Goal: Communication & Community: Answer question/provide support

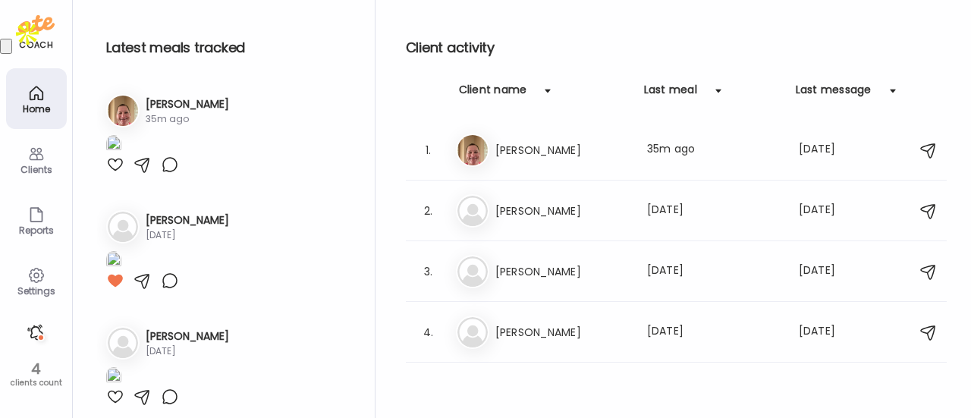
scroll to position [209, 0]
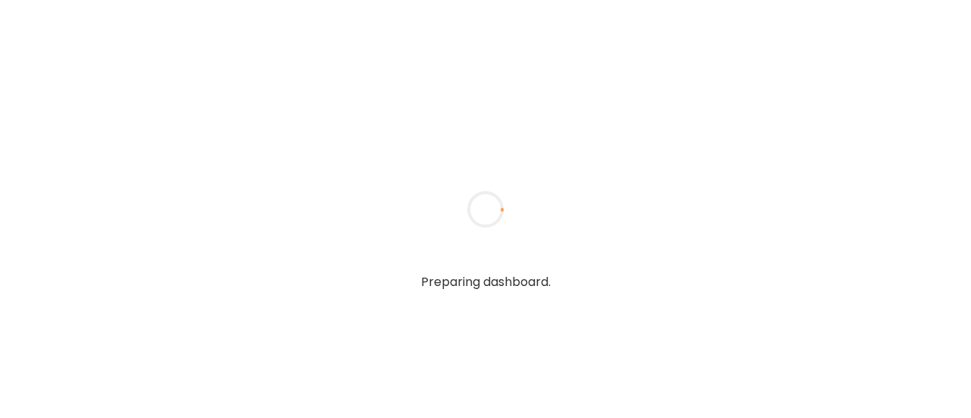
type textarea "**********"
type input "**********"
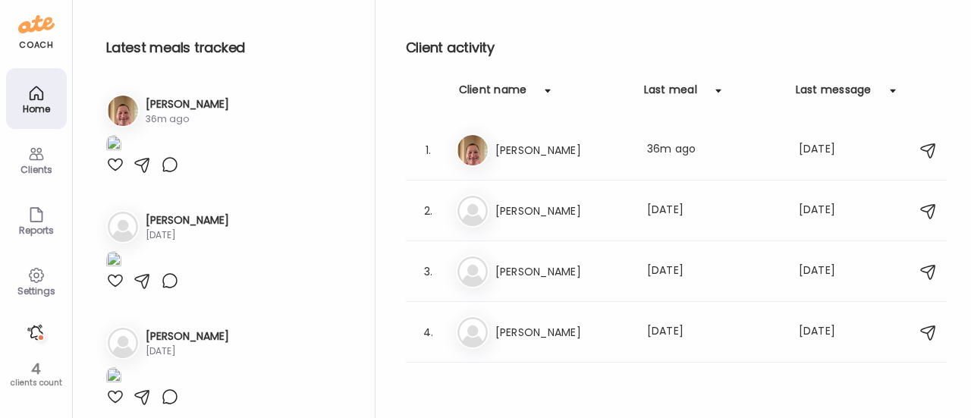
click at [35, 335] on div at bounding box center [36, 332] width 24 height 24
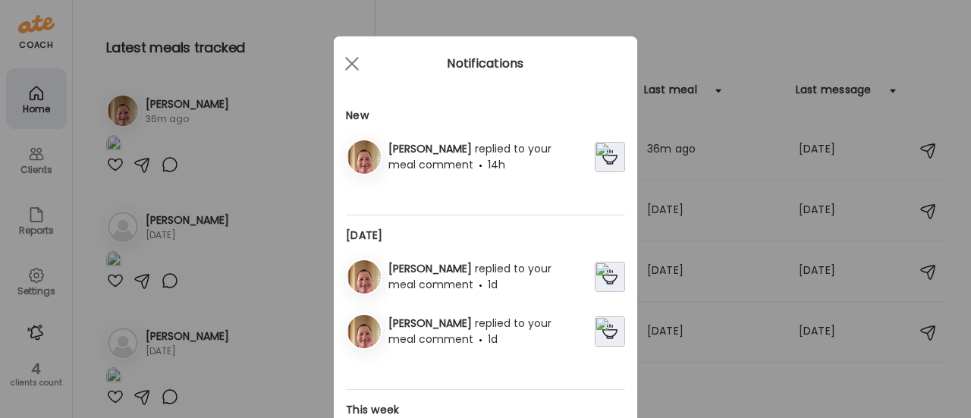
click at [518, 146] on span "replied to your meal comment" at bounding box center [469, 156] width 163 height 31
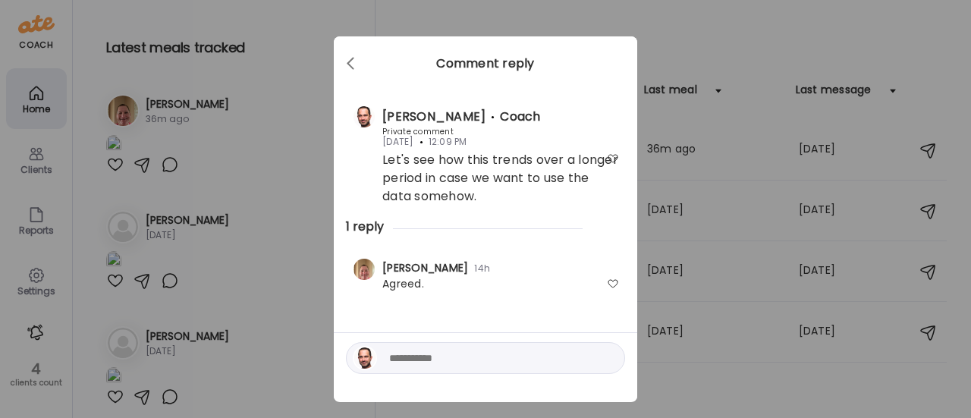
click at [610, 288] on div at bounding box center [613, 284] width 12 height 12
drag, startPoint x: 695, startPoint y: 161, endPoint x: 384, endPoint y: 213, distance: 315.4
click at [384, 213] on div "James Marsh Coach Private comment Aug 20 12:09 PM Let's see how this trends ove…" at bounding box center [485, 157] width 279 height 122
click at [687, 132] on div "Ate Coach Dashboard Wahoo! It’s official Take a moment to set up your Coach Pro…" at bounding box center [485, 209] width 971 height 418
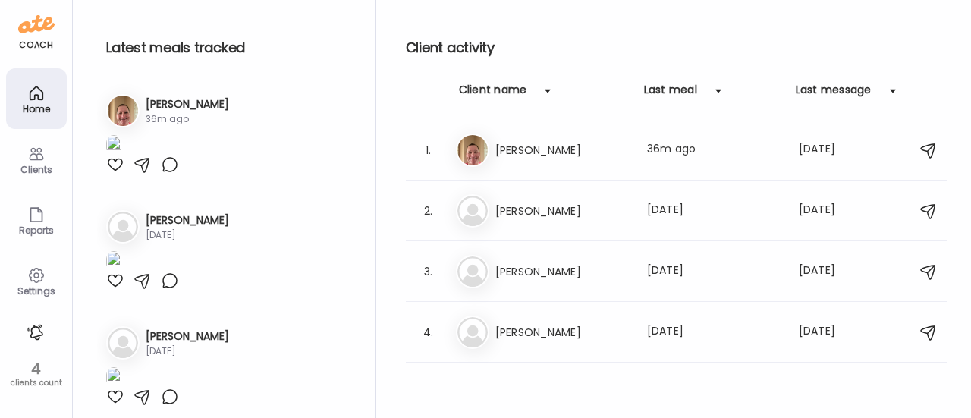
click at [538, 203] on h3 "[PERSON_NAME]" at bounding box center [562, 211] width 134 height 18
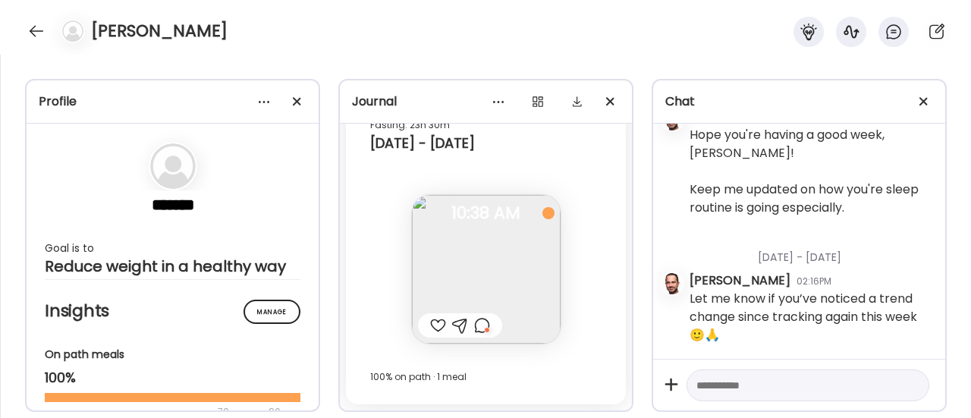
scroll to position [8727, 0]
click at [30, 30] on div at bounding box center [36, 31] width 24 height 24
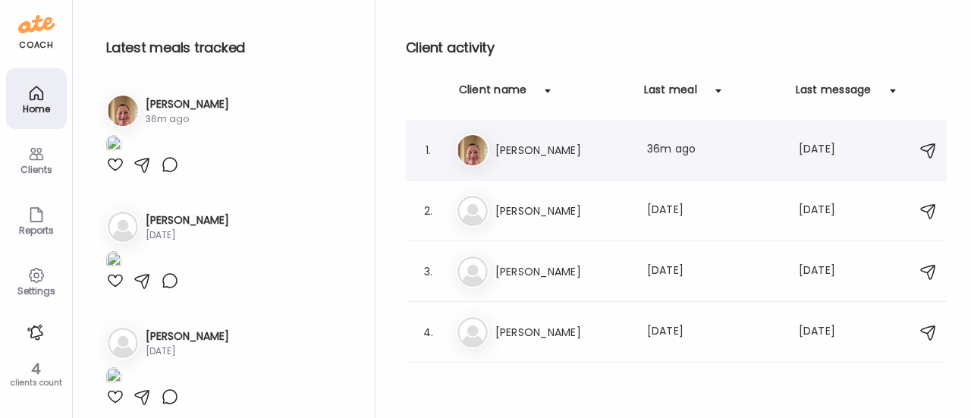
click at [520, 143] on h3 "[PERSON_NAME]" at bounding box center [562, 150] width 134 height 18
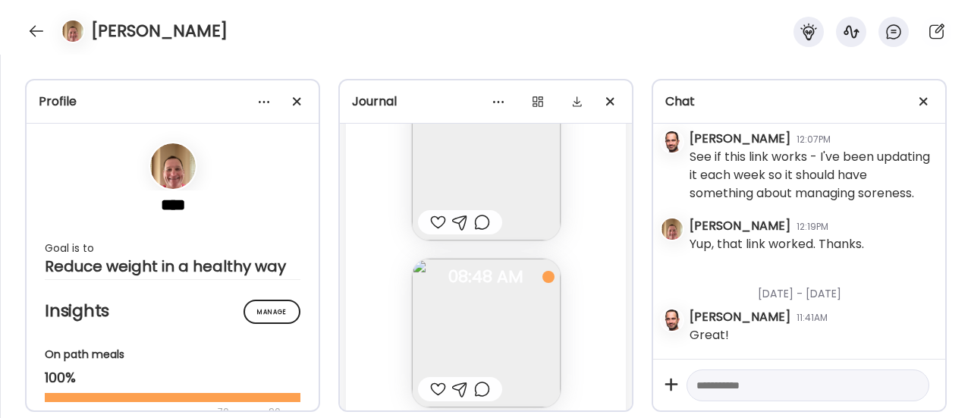
scroll to position [83160, 0]
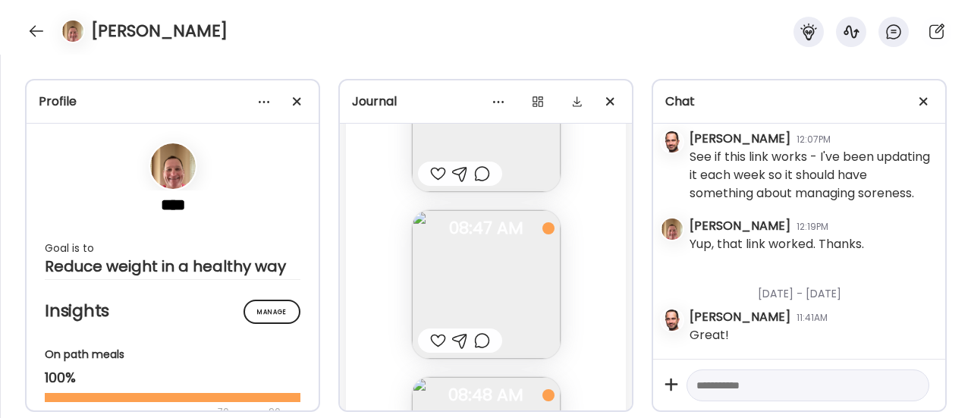
drag, startPoint x: 574, startPoint y: 217, endPoint x: 390, endPoint y: 242, distance: 186.0
click at [390, 242] on div "Fasting: 11h 3m Today 275.13 lbs Body Weight Note not added 08:46 AM Note not a…" at bounding box center [486, 269] width 280 height 970
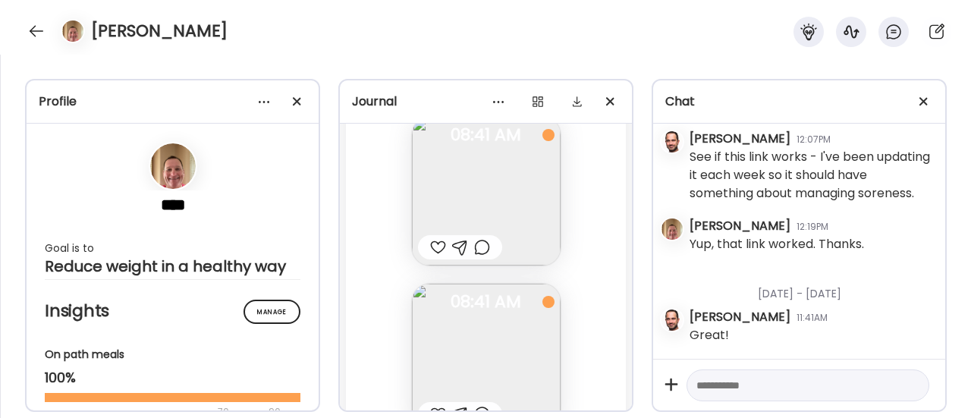
scroll to position [79575, 0]
click at [486, 203] on img at bounding box center [486, 192] width 149 height 149
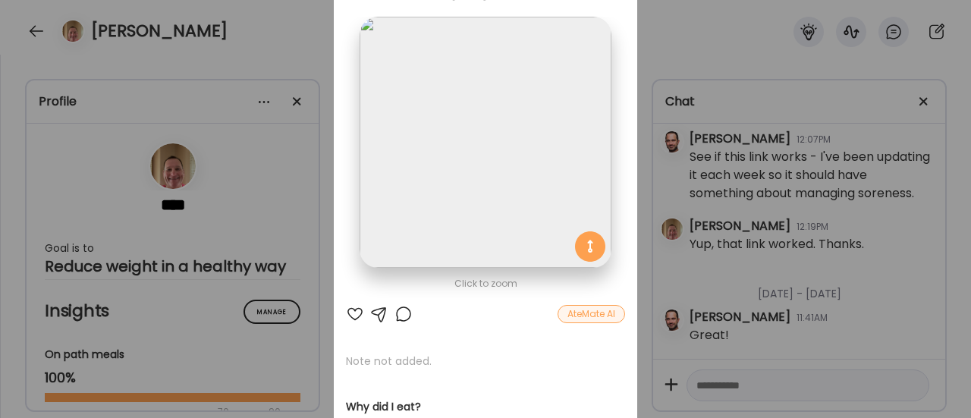
scroll to position [80, 0]
click at [395, 257] on img at bounding box center [485, 140] width 251 height 251
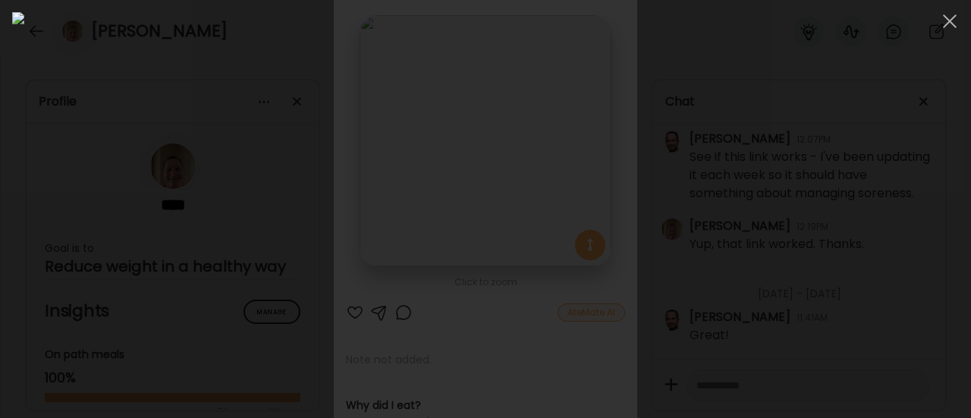
click at [229, 213] on div at bounding box center [485, 209] width 947 height 394
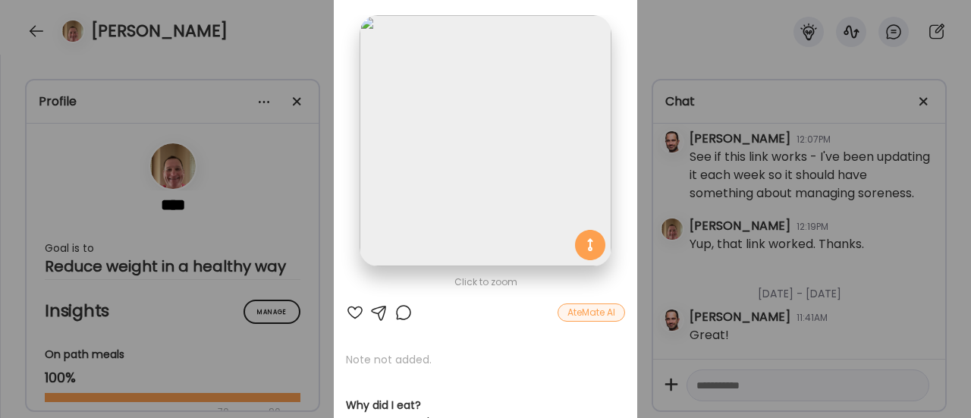
click at [286, 274] on div "Ate Coach Dashboard Wahoo! It’s official Take a moment to set up your Coach Pro…" at bounding box center [485, 209] width 971 height 418
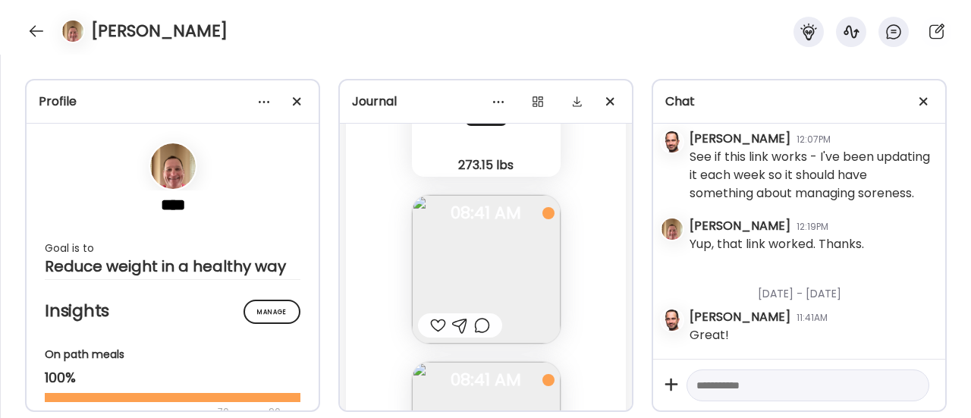
scroll to position [79553, 0]
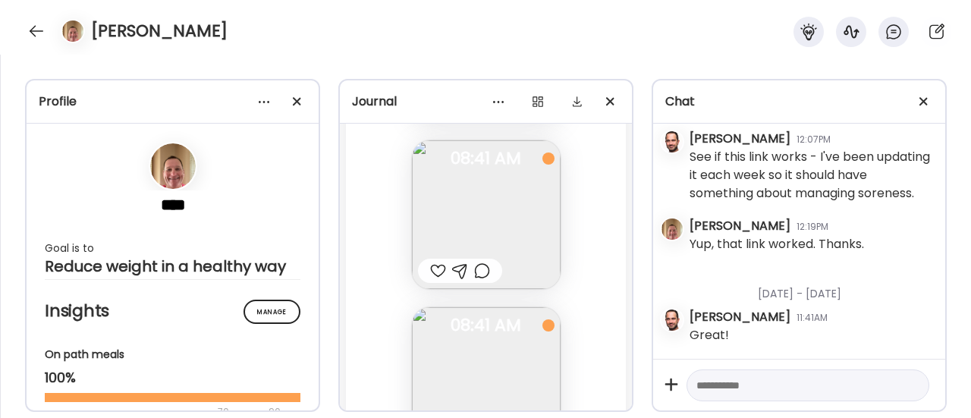
click at [474, 271] on div at bounding box center [482, 271] width 16 height 18
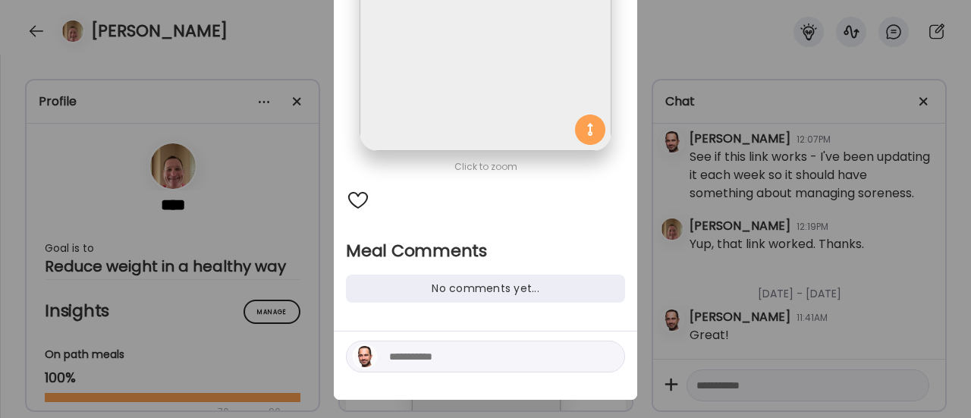
scroll to position [197, 0]
click at [425, 347] on textarea at bounding box center [491, 355] width 205 height 18
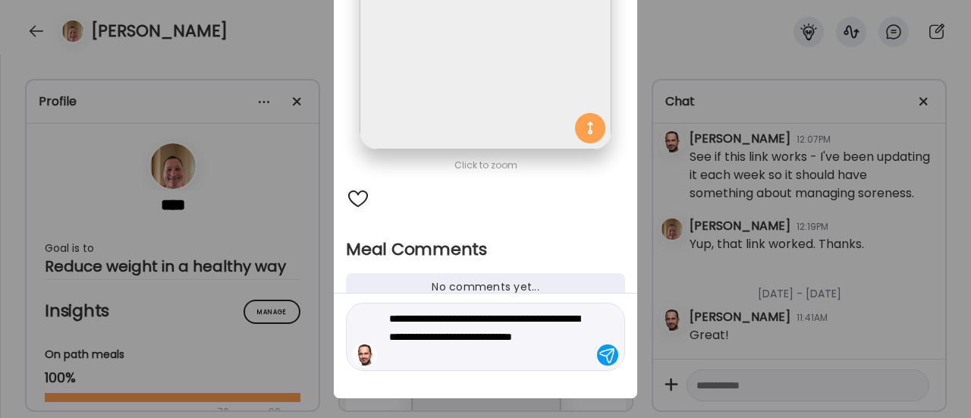
type textarea "**********"
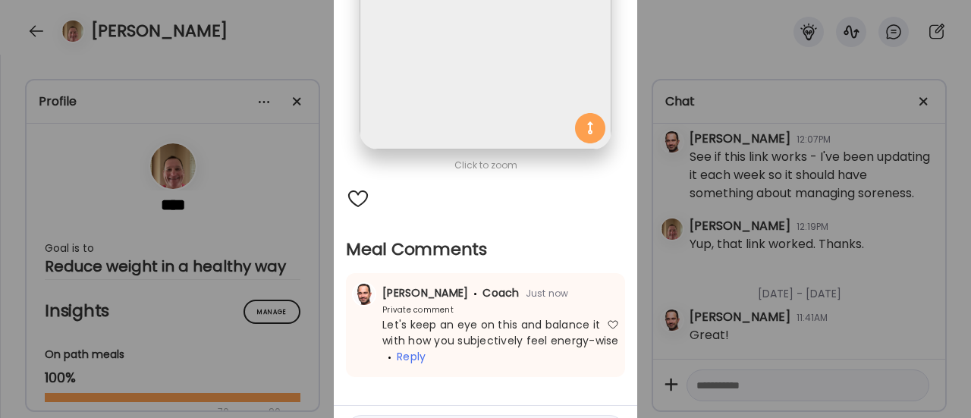
click at [297, 272] on div "Ate Coach Dashboard Wahoo! It’s official Take a moment to set up your Coach Pro…" at bounding box center [485, 209] width 971 height 418
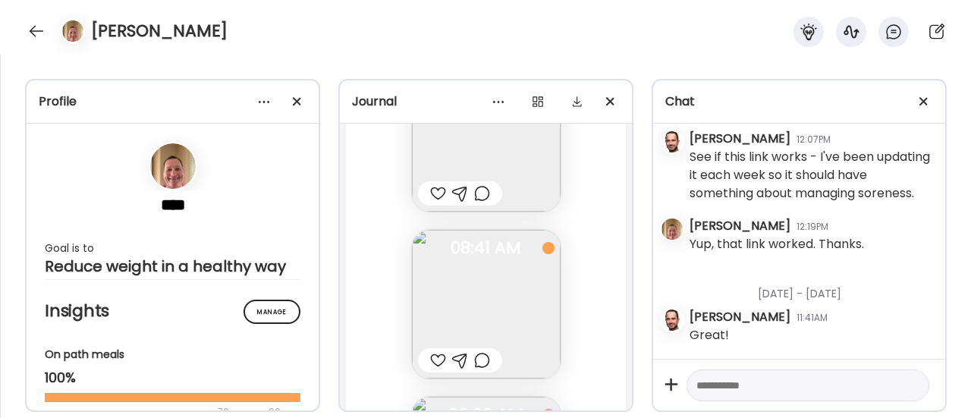
scroll to position [79798, 0]
click at [464, 294] on img at bounding box center [486, 303] width 149 height 149
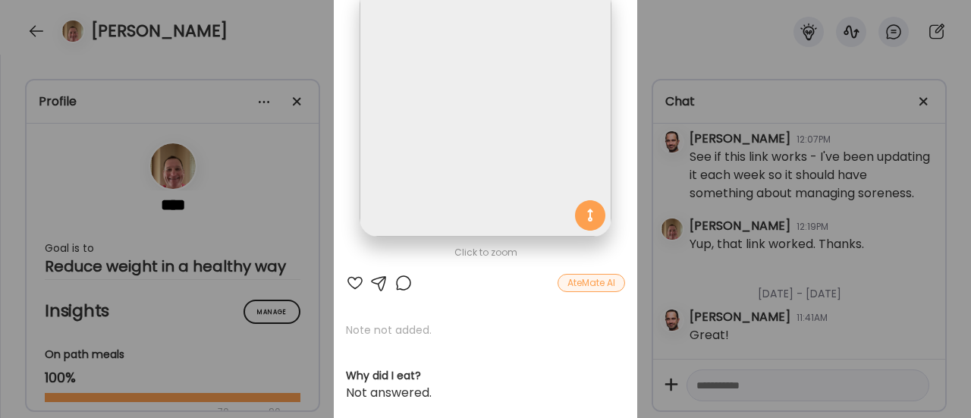
scroll to position [112, 0]
click at [400, 281] on div at bounding box center [403, 281] width 18 height 18
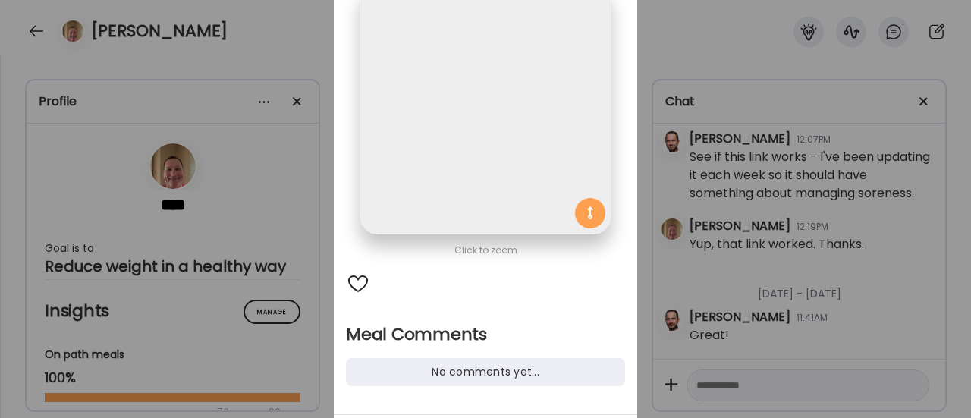
scroll to position [203, 0]
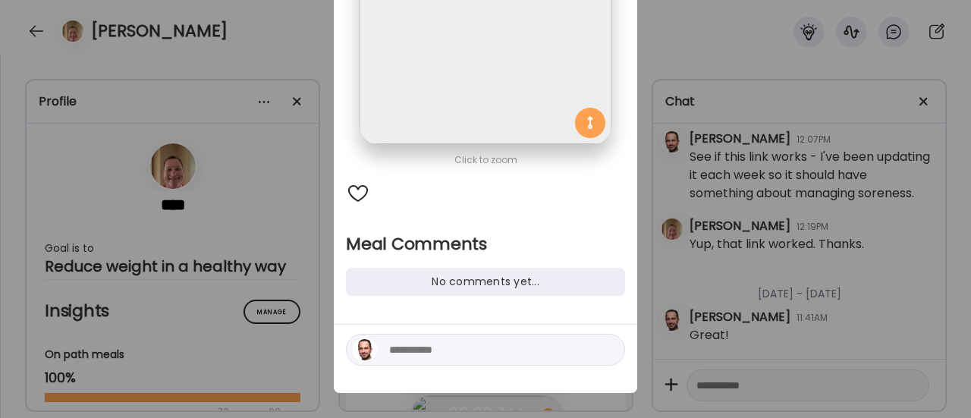
click at [420, 347] on textarea at bounding box center [491, 350] width 205 height 18
type textarea "**********"
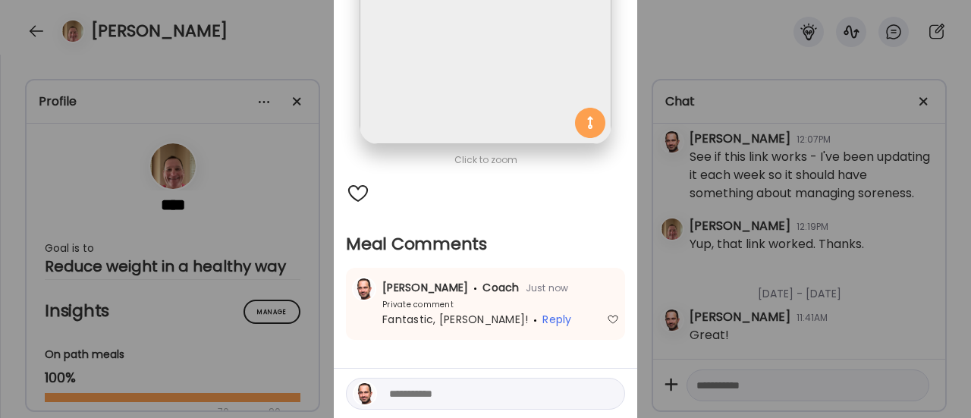
click at [313, 366] on div "Ate Coach Dashboard Wahoo! It’s official Take a moment to set up your Coach Pro…" at bounding box center [485, 209] width 971 height 418
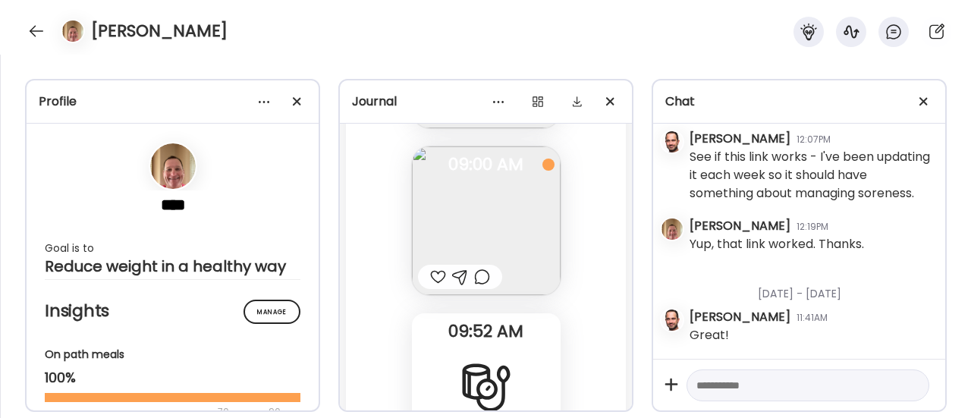
scroll to position [80092, 0]
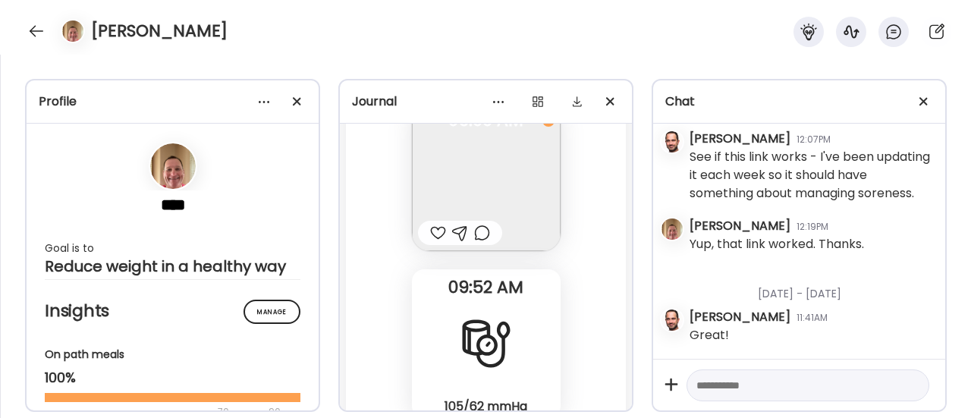
click at [430, 231] on div at bounding box center [438, 233] width 16 height 18
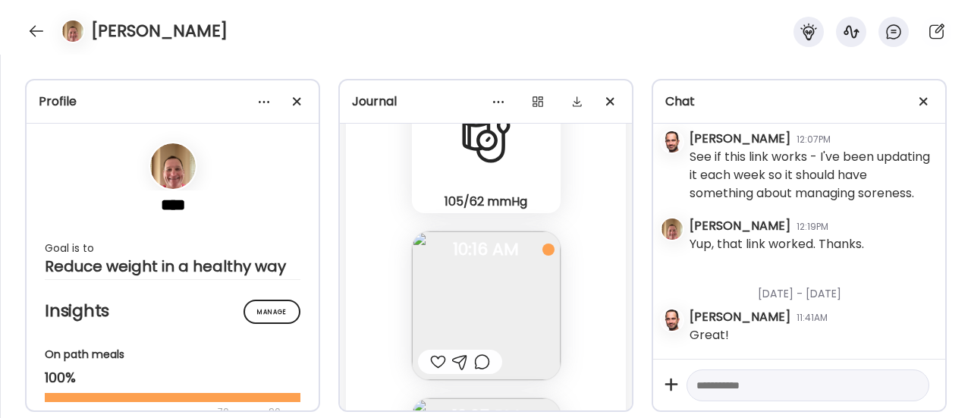
scroll to position [80334, 0]
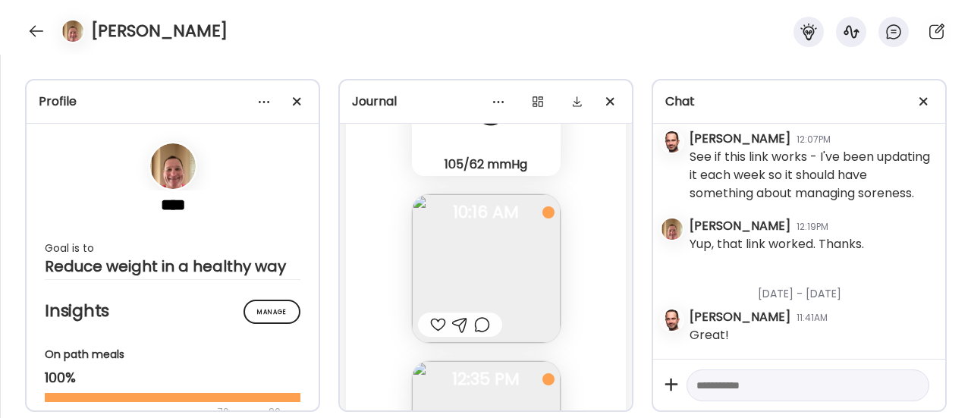
click at [432, 324] on div at bounding box center [438, 325] width 16 height 18
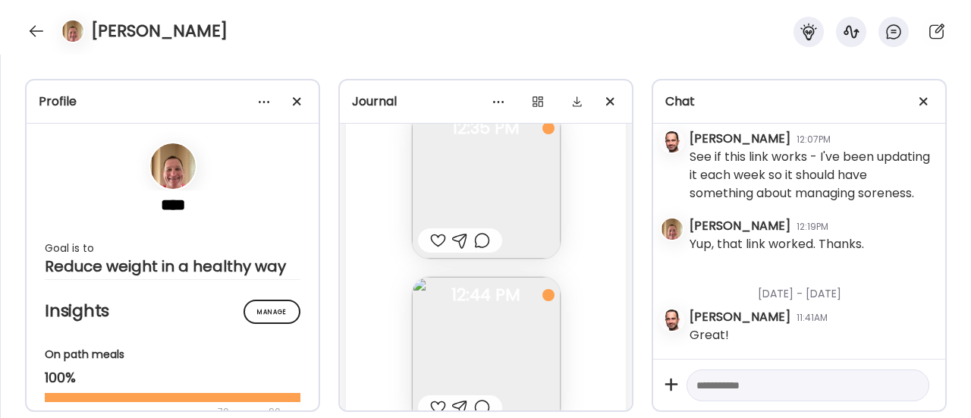
scroll to position [80581, 0]
click at [474, 247] on div at bounding box center [482, 244] width 16 height 18
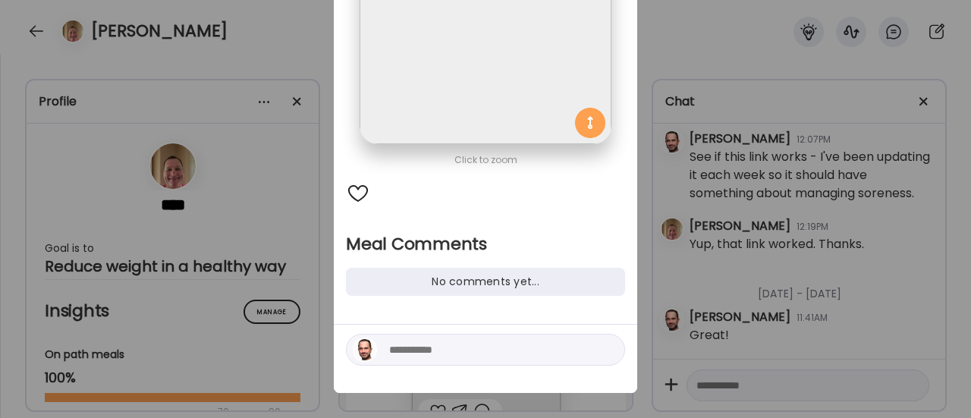
click at [427, 347] on textarea at bounding box center [491, 350] width 205 height 18
type textarea "**********"
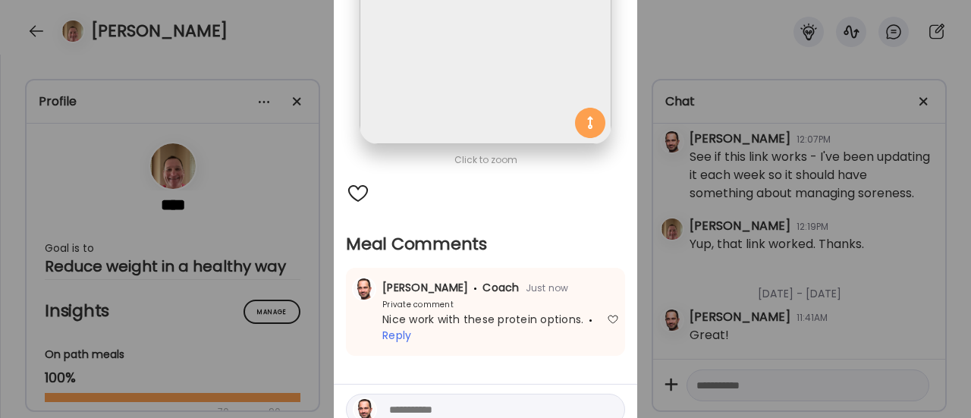
click at [315, 307] on div "Ate Coach Dashboard Wahoo! It’s official Take a moment to set up your Coach Pro…" at bounding box center [485, 209] width 971 height 418
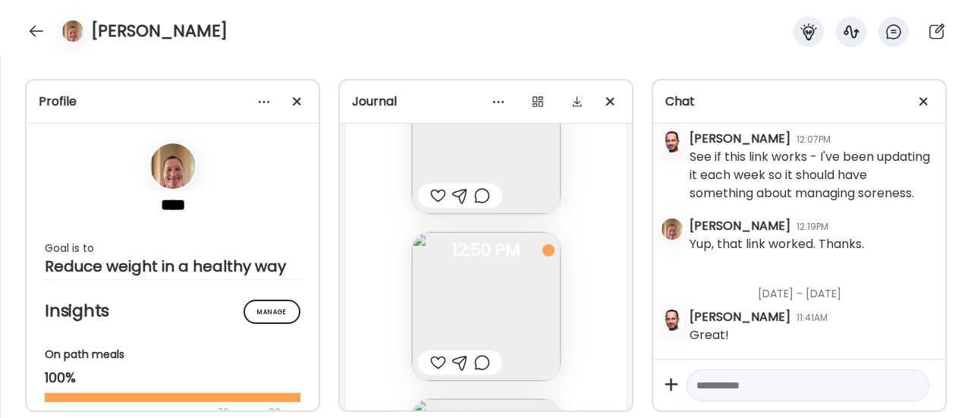
scroll to position [80794, 0]
click at [474, 199] on div at bounding box center [482, 198] width 16 height 18
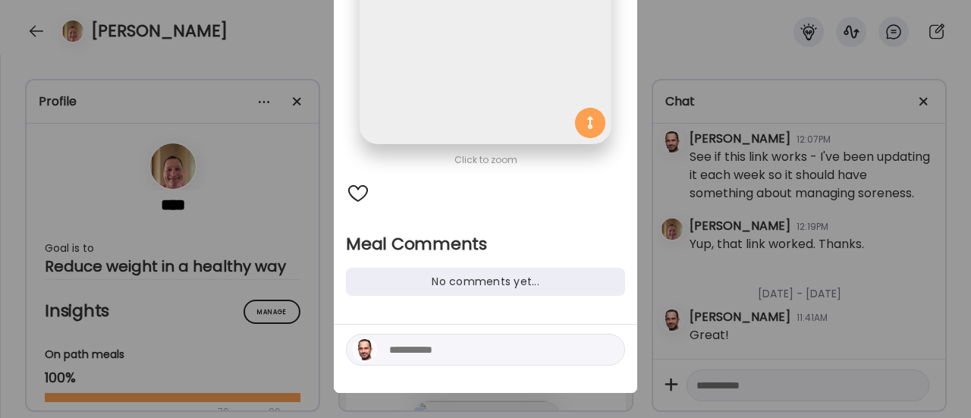
click at [399, 357] on textarea at bounding box center [491, 350] width 205 height 18
type textarea "**********"
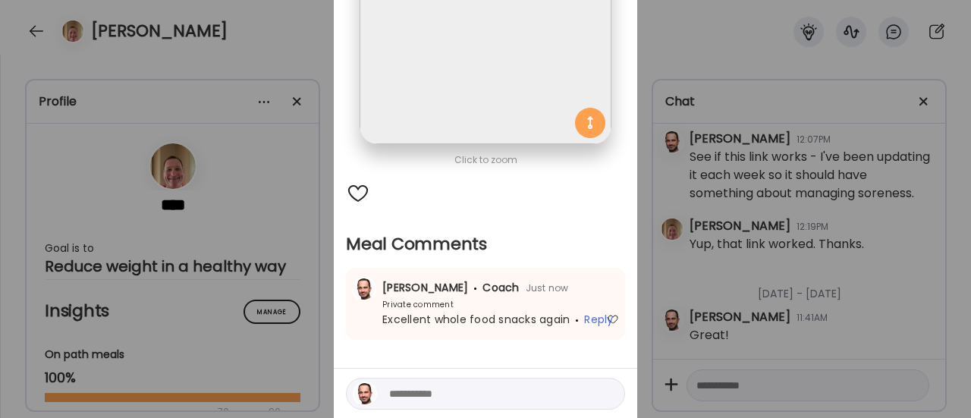
click at [308, 304] on div "Ate Coach Dashboard Wahoo! It’s official Take a moment to set up your Coach Pro…" at bounding box center [485, 209] width 971 height 418
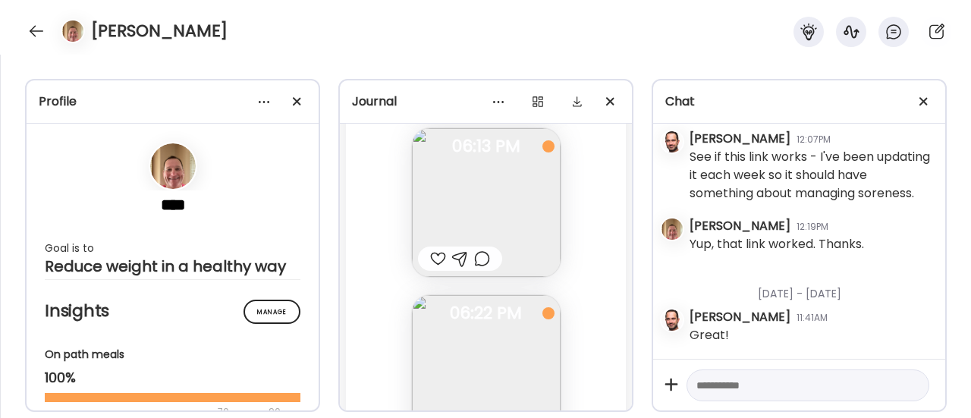
scroll to position [81566, 0]
click at [482, 215] on img at bounding box center [486, 204] width 149 height 149
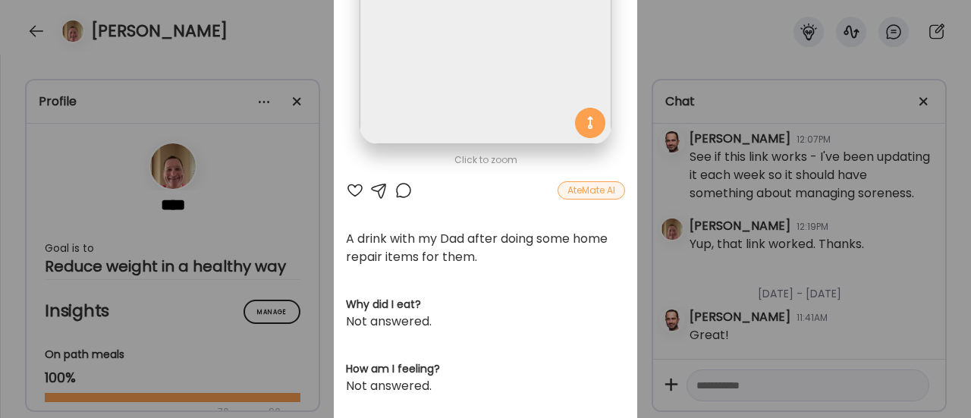
click at [399, 184] on div at bounding box center [403, 190] width 18 height 18
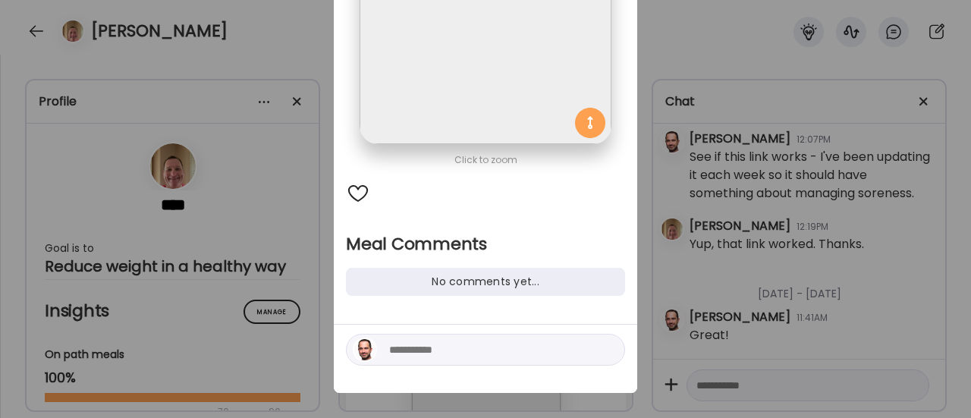
click at [432, 350] on textarea at bounding box center [491, 350] width 205 height 18
type textarea "*******"
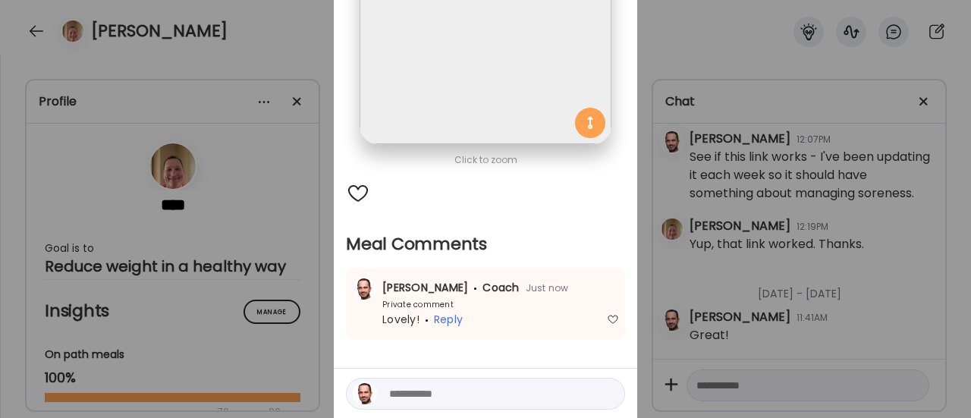
click at [296, 333] on div "Ate Coach Dashboard Wahoo! It’s official Take a moment to set up your Coach Pro…" at bounding box center [485, 209] width 971 height 418
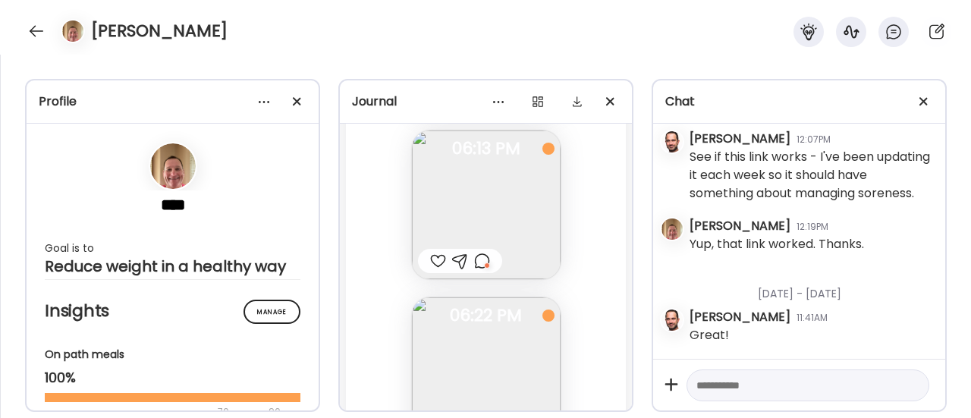
click at [296, 333] on div "**** Goal is to Reduce weight in a healthy way Manage Insights On path meals 10…" at bounding box center [173, 289] width 292 height 330
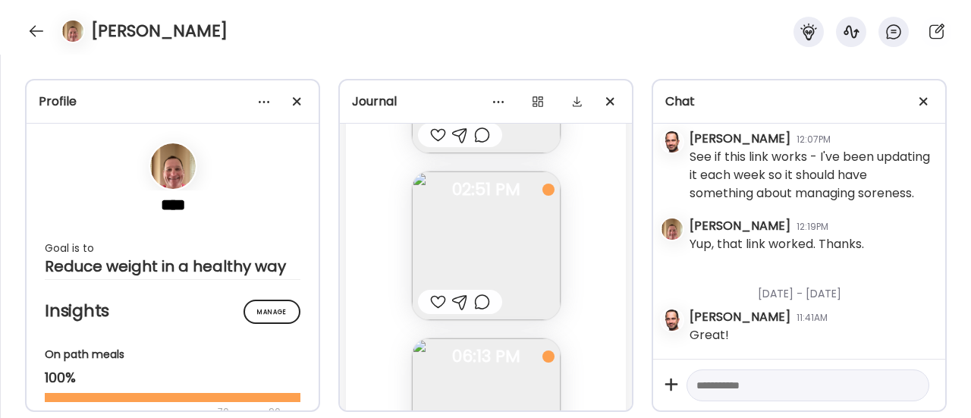
scroll to position [81357, 0]
click at [434, 306] on div at bounding box center [438, 303] width 16 height 18
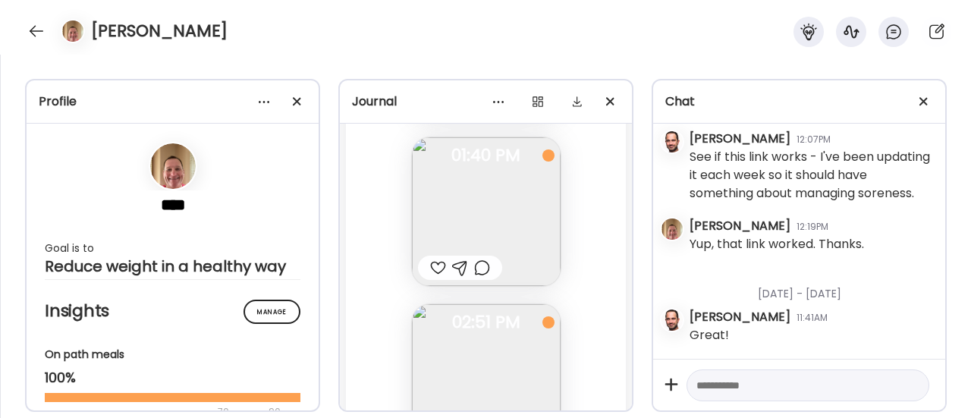
scroll to position [81225, 0]
click at [430, 266] on div at bounding box center [438, 268] width 16 height 18
click at [430, 266] on div at bounding box center [438, 270] width 16 height 18
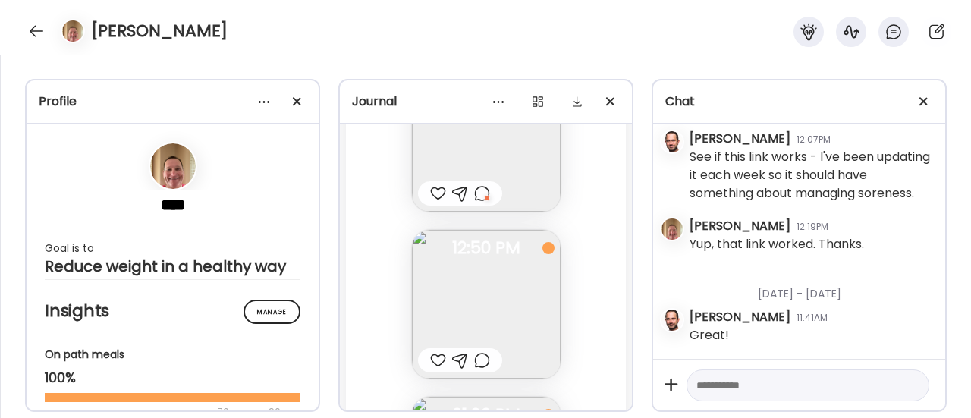
scroll to position [80800, 0]
click at [430, 357] on div at bounding box center [438, 359] width 16 height 18
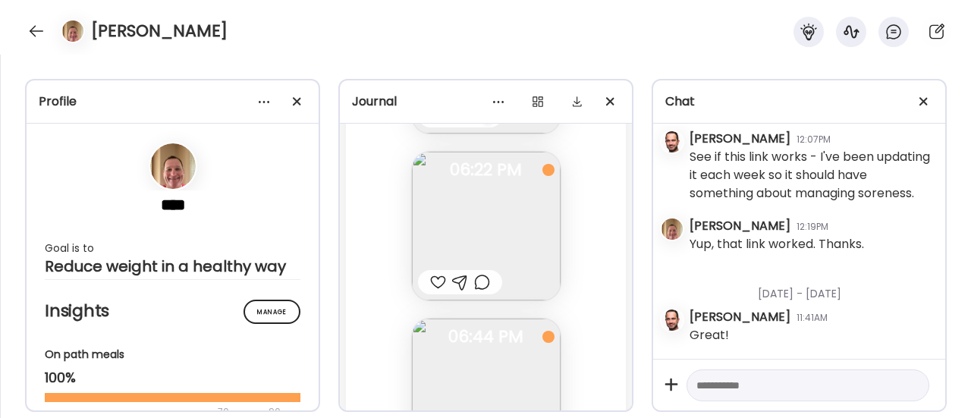
scroll to position [81712, 0]
drag, startPoint x: 430, startPoint y: 357, endPoint x: 575, endPoint y: 343, distance: 145.6
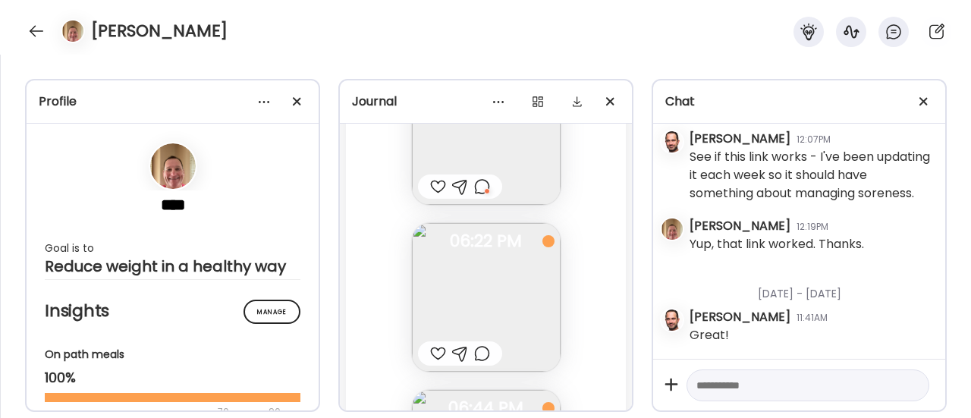
scroll to position [81638, 0]
click at [477, 357] on div at bounding box center [482, 356] width 16 height 18
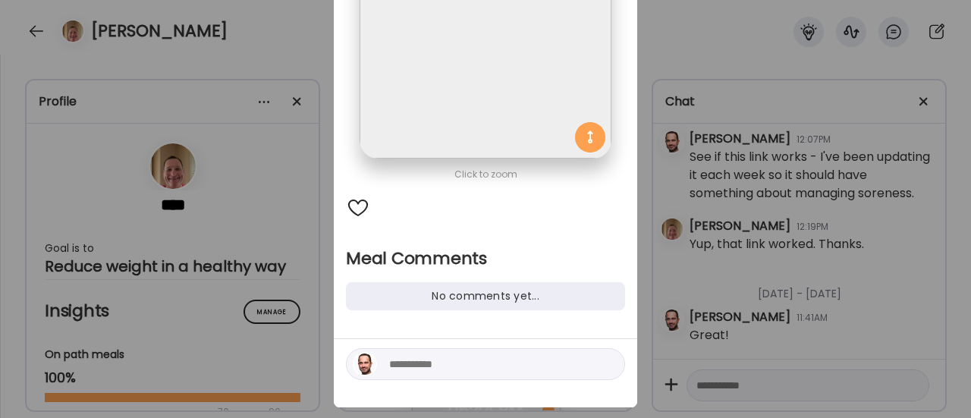
scroll to position [189, 0]
click at [393, 357] on textarea at bounding box center [491, 363] width 205 height 18
type textarea "**********"
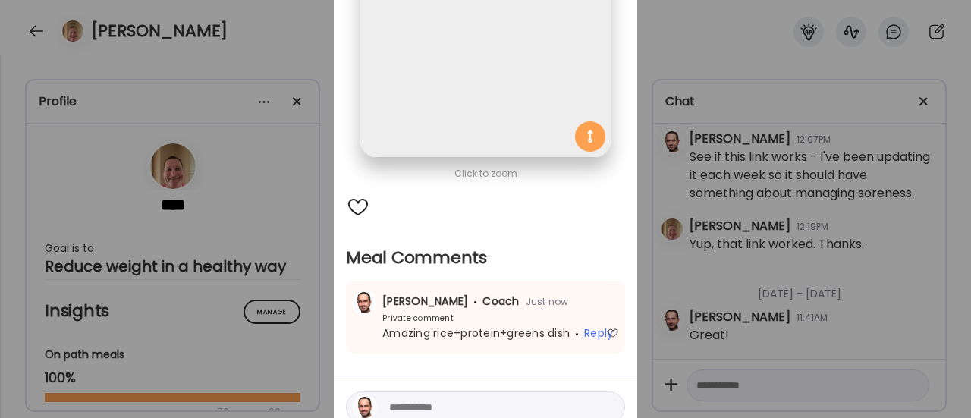
click at [290, 237] on div "Ate Coach Dashboard Wahoo! It’s official Take a moment to set up your Coach Pro…" at bounding box center [485, 209] width 971 height 418
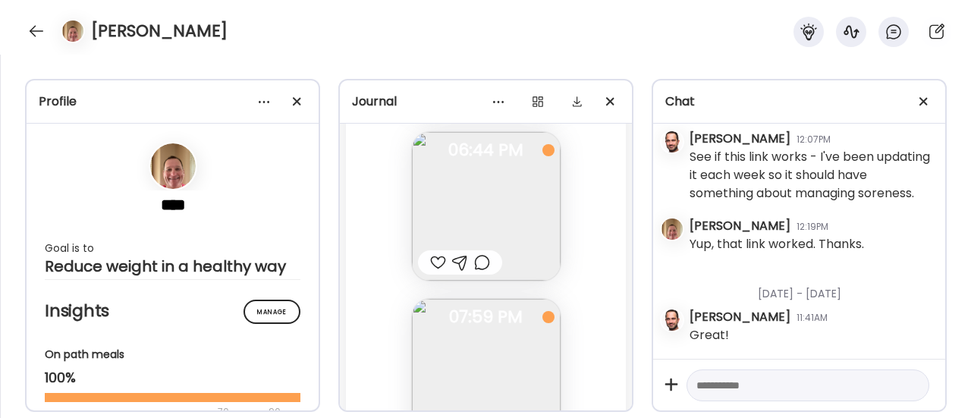
scroll to position [81899, 0]
click at [470, 225] on img at bounding box center [486, 205] width 149 height 149
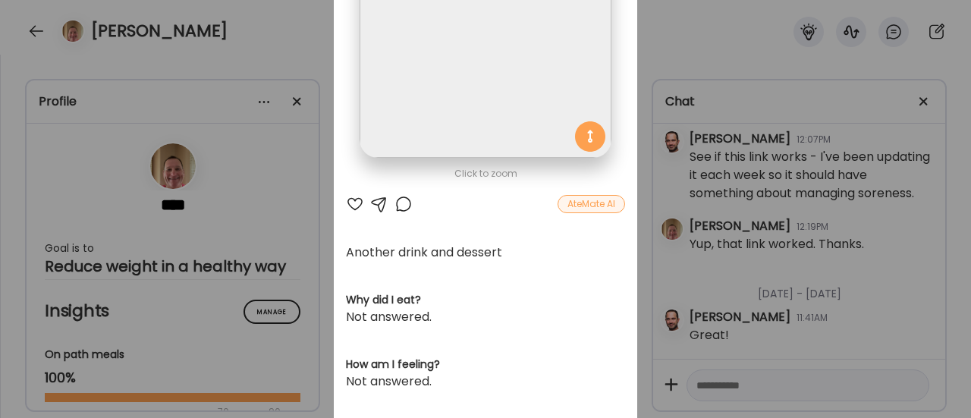
click at [353, 204] on div at bounding box center [355, 204] width 18 height 18
click at [306, 252] on div "Ate Coach Dashboard Wahoo! It’s official Take a moment to set up your Coach Pro…" at bounding box center [485, 209] width 971 height 418
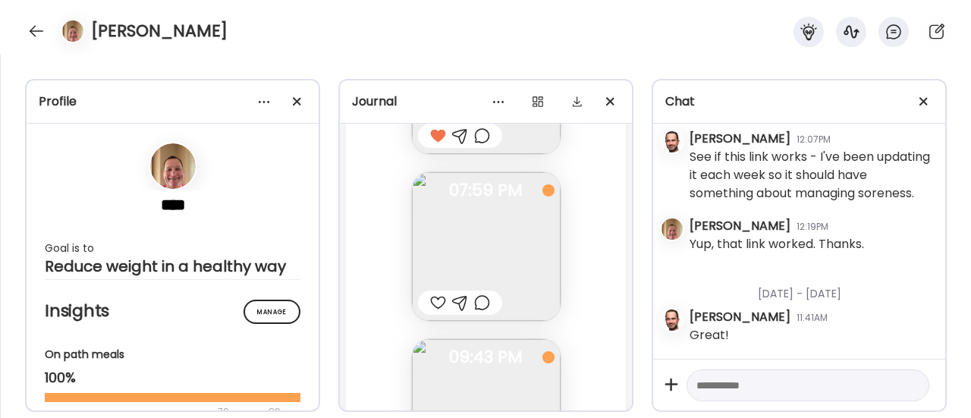
scroll to position [82045, 0]
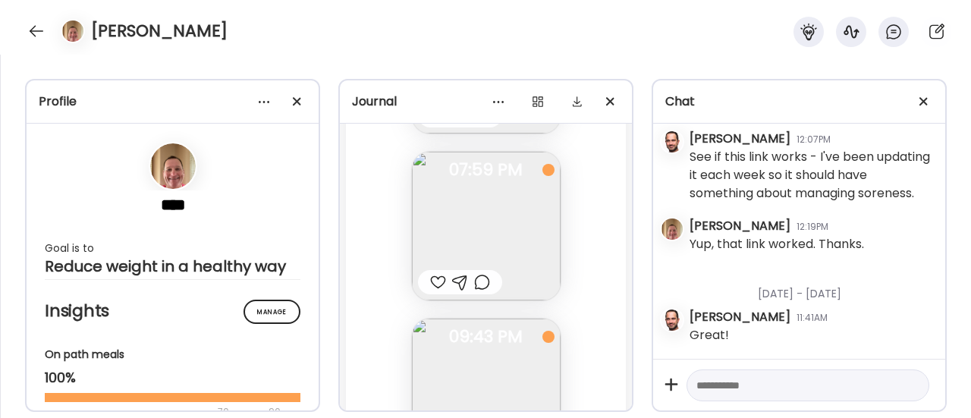
click at [507, 228] on img at bounding box center [486, 226] width 149 height 149
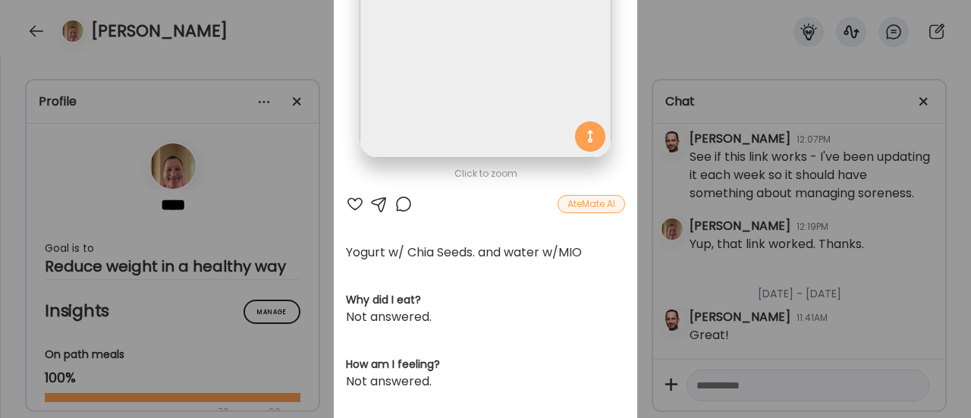
click at [348, 206] on div at bounding box center [355, 204] width 18 height 18
click at [297, 259] on div "Ate Coach Dashboard Wahoo! It’s official Take a moment to set up your Coach Pro…" at bounding box center [485, 209] width 971 height 418
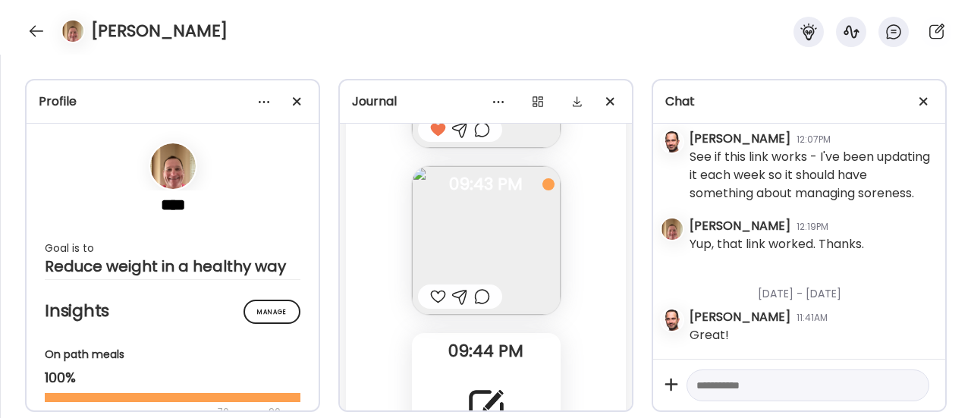
scroll to position [82199, 0]
click at [491, 231] on img at bounding box center [486, 239] width 149 height 149
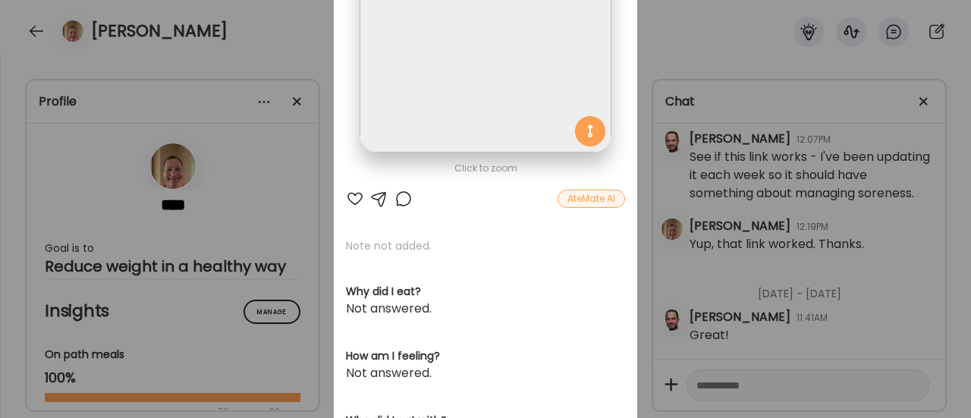
scroll to position [197, 0]
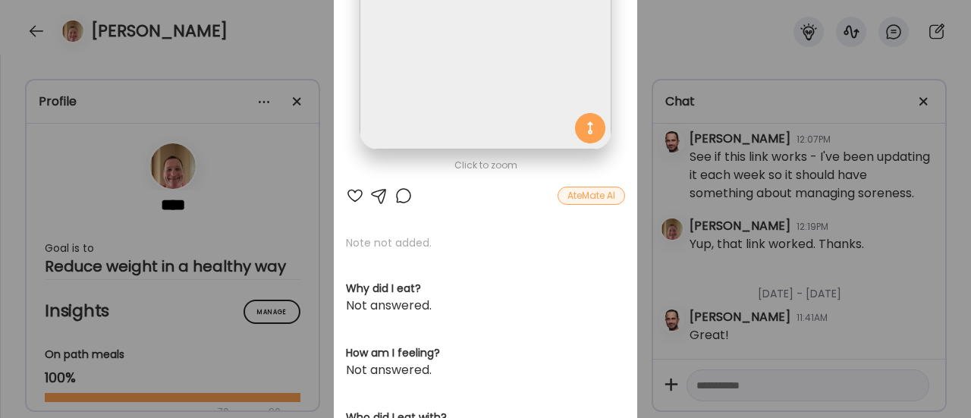
click at [401, 193] on div at bounding box center [403, 196] width 18 height 18
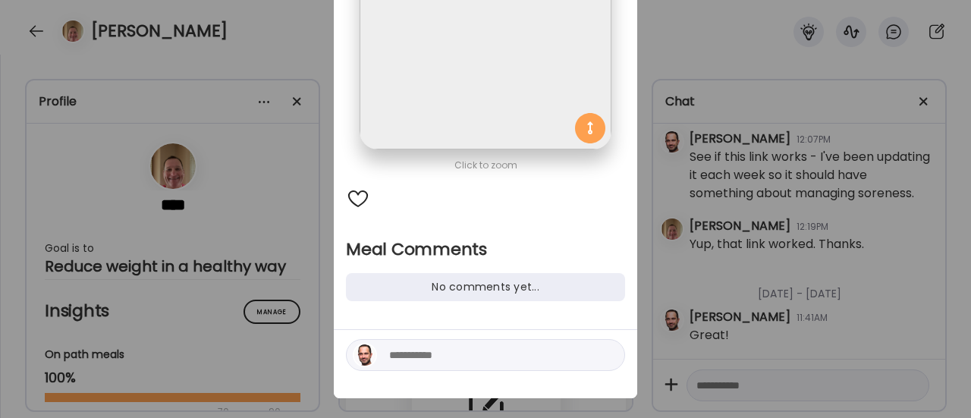
click at [423, 363] on textarea at bounding box center [491, 355] width 205 height 18
type textarea "**********"
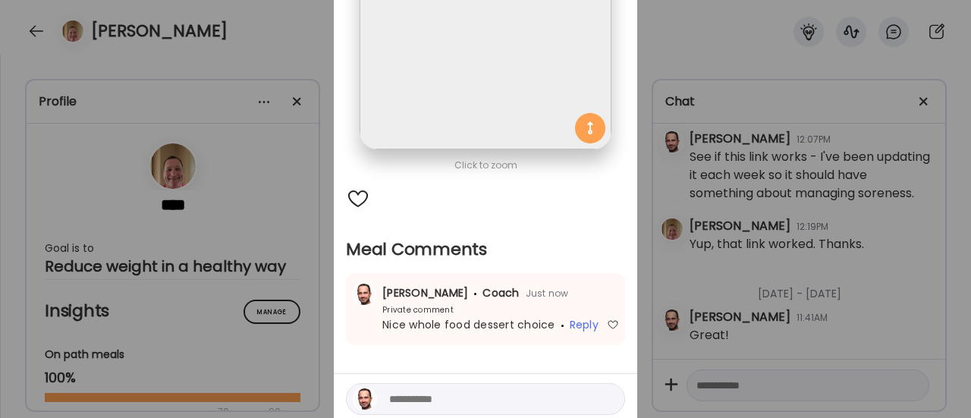
click at [315, 333] on div "Ate Coach Dashboard Wahoo! It’s official Take a moment to set up your Coach Pro…" at bounding box center [485, 209] width 971 height 418
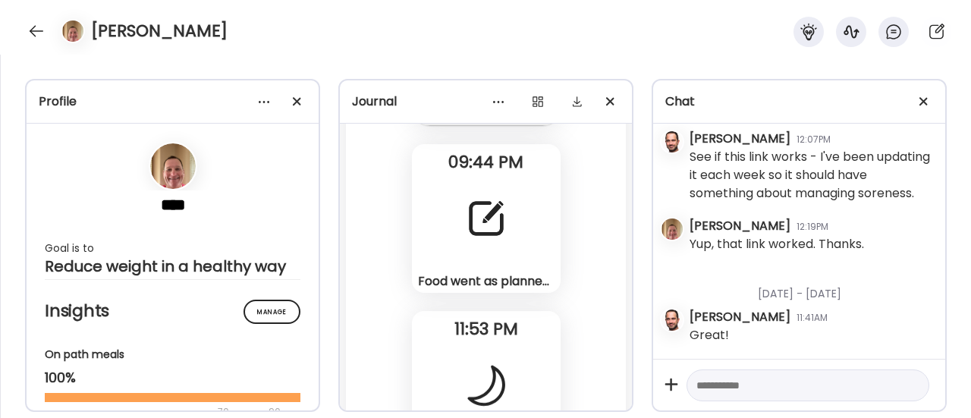
scroll to position [82388, 0]
click at [478, 246] on div "Food went as planned today. Tomorrow I plan to have 2 meals. Overnight oats for…" at bounding box center [486, 217] width 149 height 149
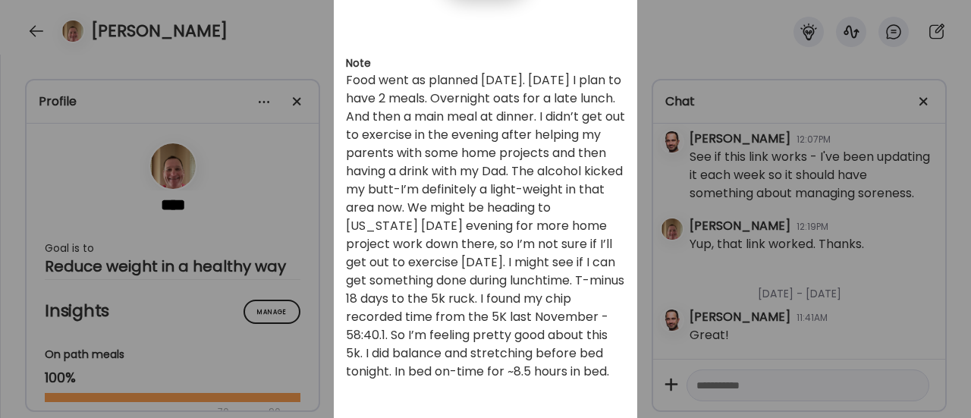
click at [293, 250] on div "Ate Coach Dashboard Wahoo! It’s official Take a moment to set up your Coach Pro…" at bounding box center [485, 209] width 971 height 418
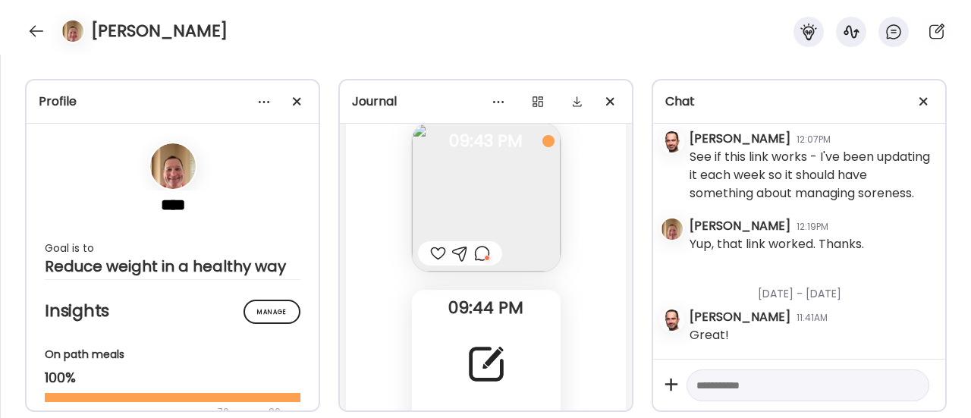
scroll to position [82239, 0]
click at [474, 256] on div at bounding box center [482, 256] width 16 height 18
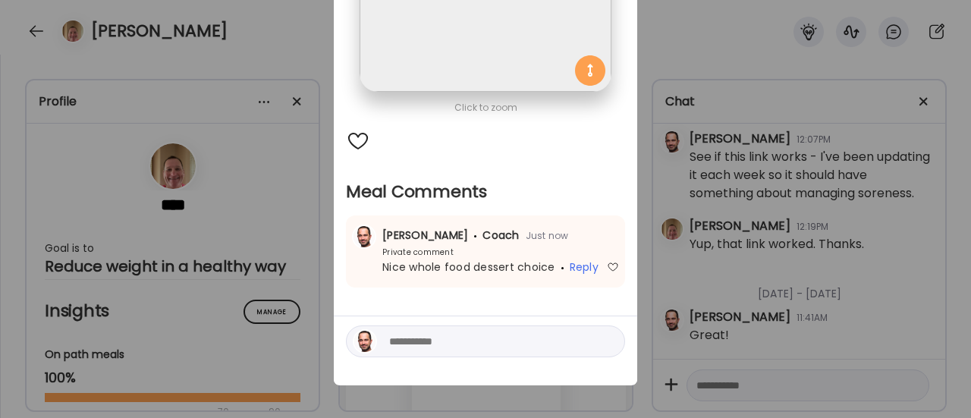
scroll to position [258, 0]
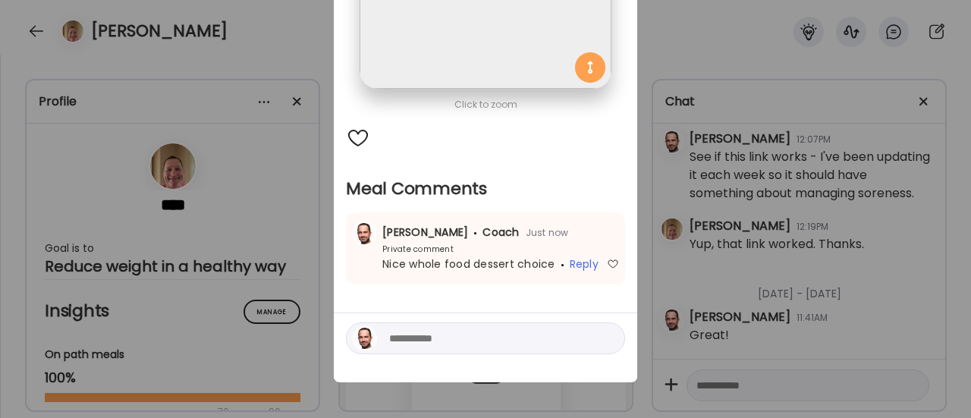
click at [429, 338] on textarea at bounding box center [491, 338] width 205 height 18
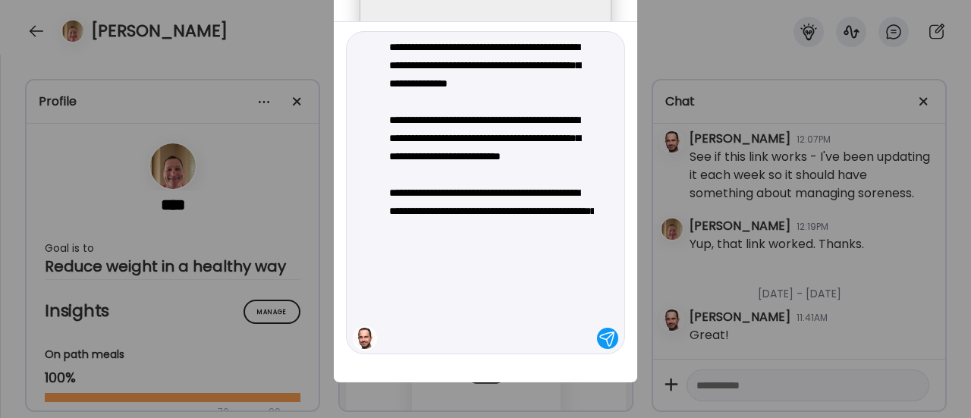
type textarea "**********"
click at [602, 335] on div at bounding box center [607, 338] width 21 height 21
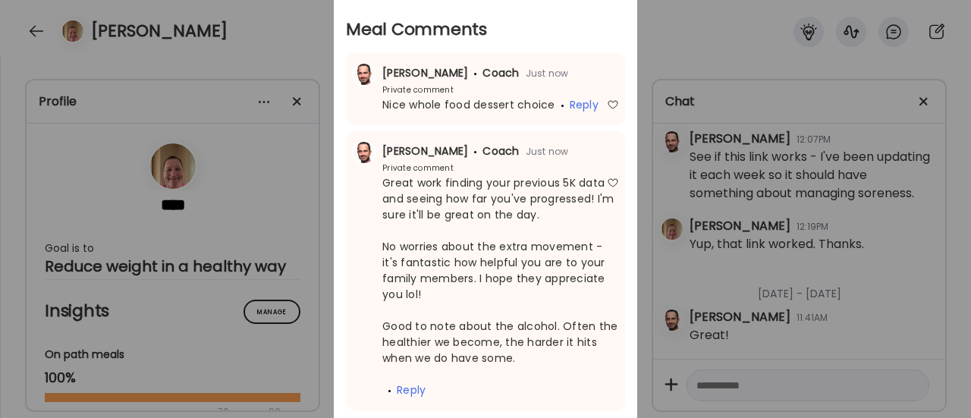
scroll to position [417, 0]
click at [687, 318] on div "Ate Coach Dashboard Wahoo! It’s official Take a moment to set up your Coach Pro…" at bounding box center [485, 209] width 971 height 418
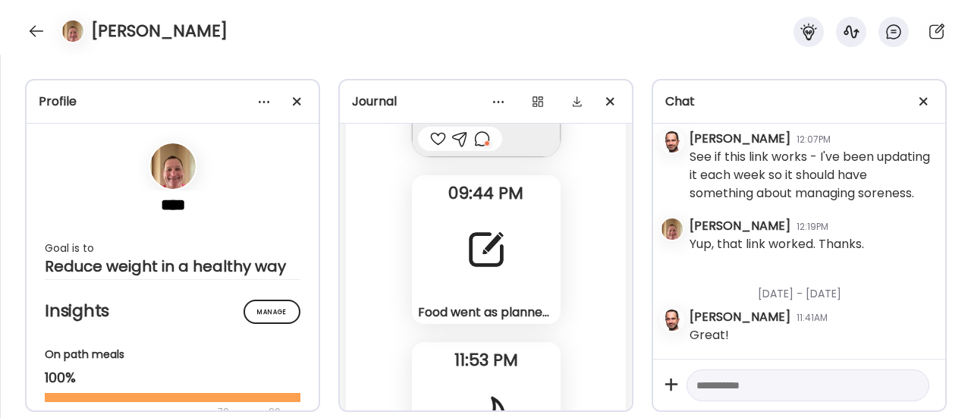
scroll to position [82347, 0]
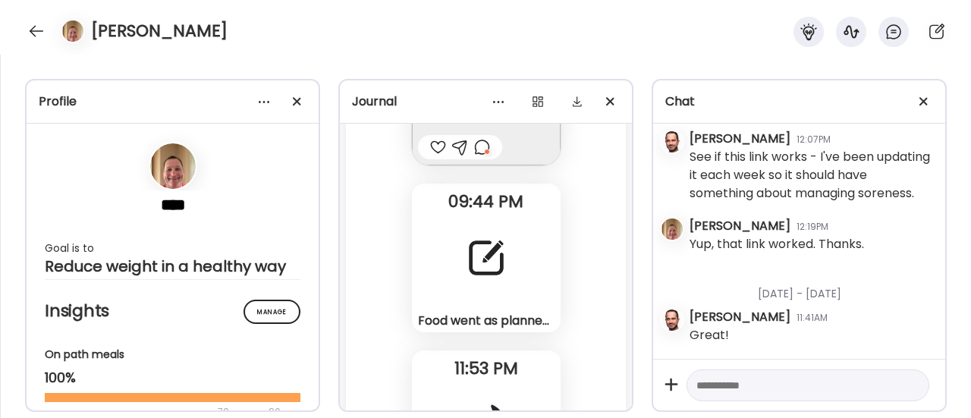
click at [518, 269] on div "Food went as planned today. Tomorrow I plan to have 2 meals. Overnight oats for…" at bounding box center [486, 258] width 149 height 149
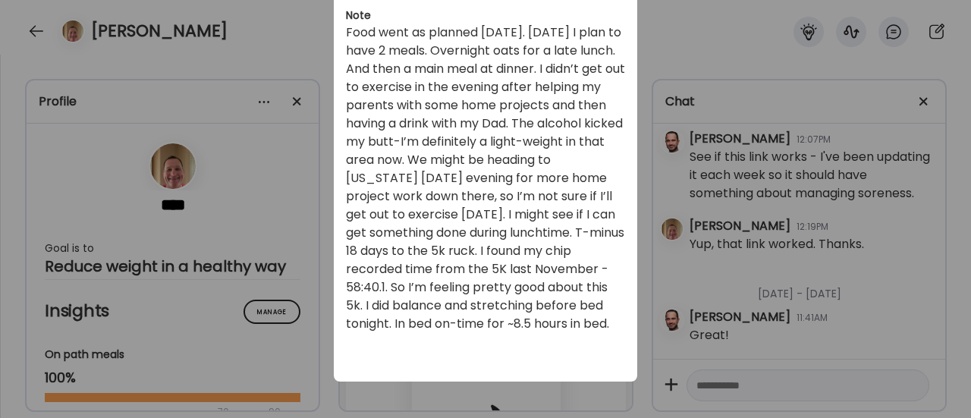
scroll to position [244, 0]
click at [696, 268] on div "Ate Coach Dashboard Wahoo! It’s official Take a moment to set up your Coach Pro…" at bounding box center [485, 209] width 971 height 418
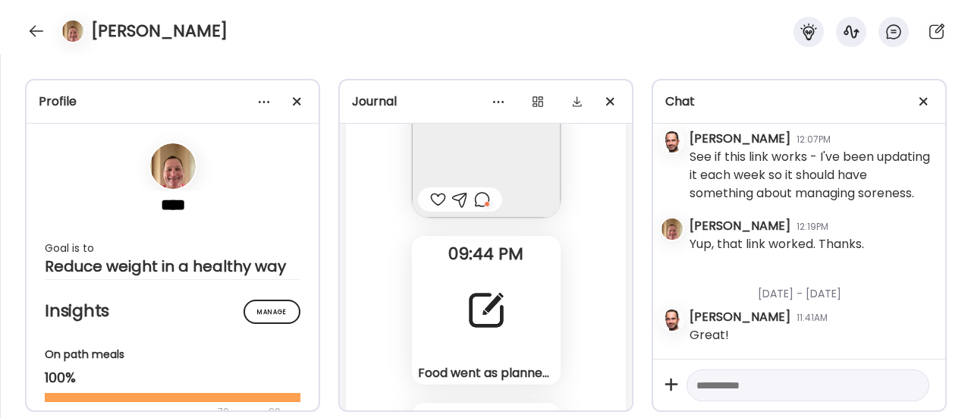
scroll to position [82228, 0]
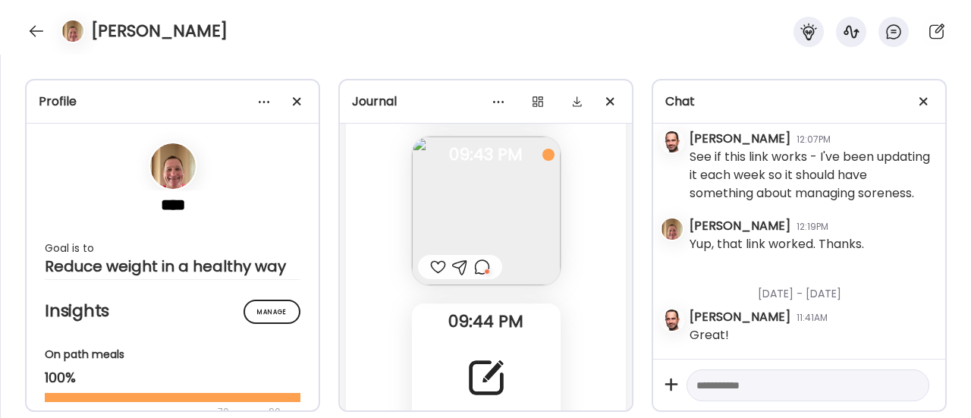
click at [480, 269] on div at bounding box center [482, 267] width 16 height 18
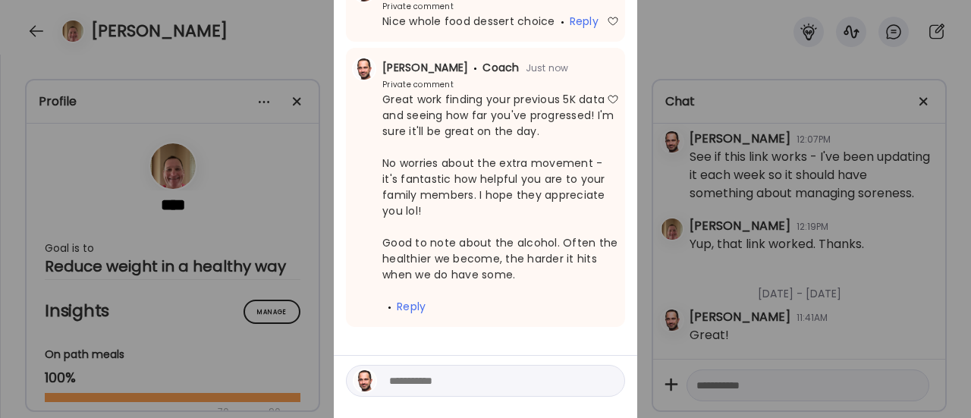
scroll to position [509, 0]
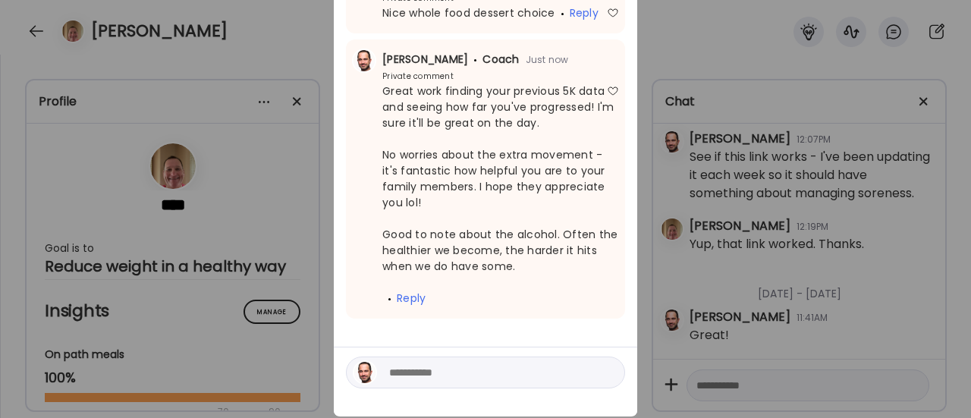
click at [412, 376] on textarea at bounding box center [491, 372] width 205 height 18
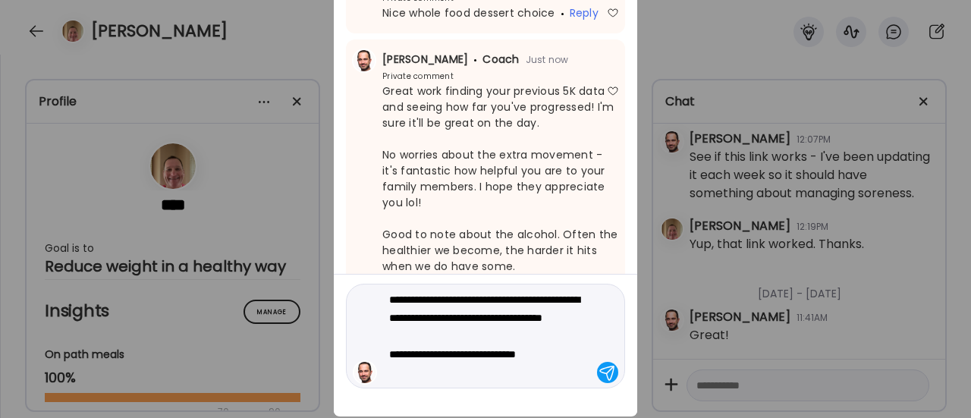
type textarea "**********"
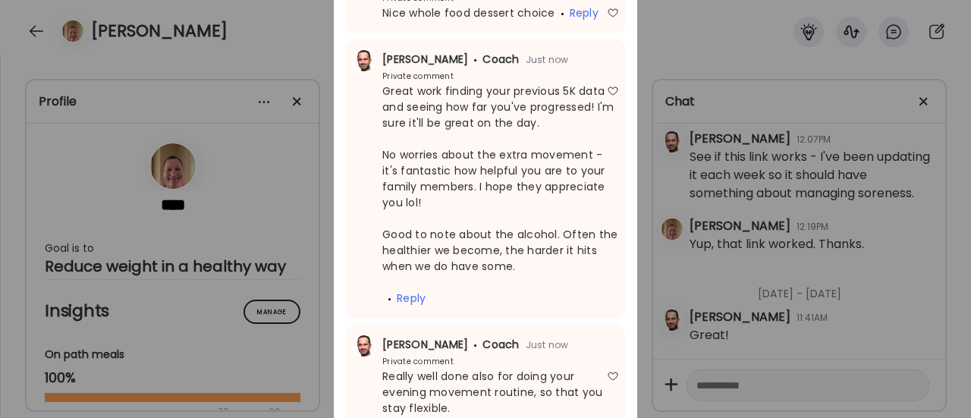
click at [295, 327] on div "Ate Coach Dashboard Wahoo! It’s official Take a moment to set up your Coach Pro…" at bounding box center [485, 209] width 971 height 418
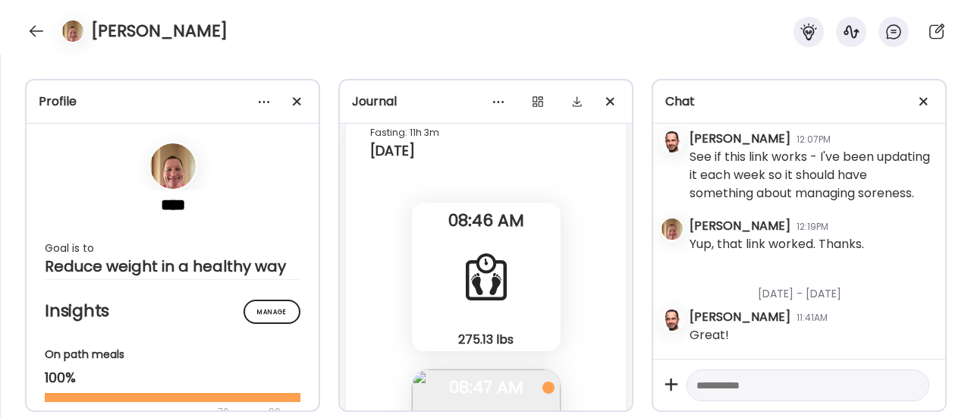
scroll to position [82988, 0]
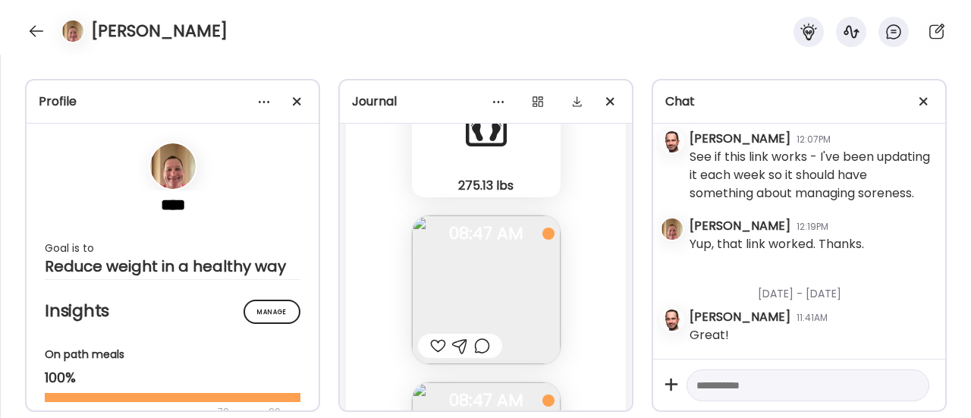
click at [483, 295] on img at bounding box center [486, 289] width 149 height 149
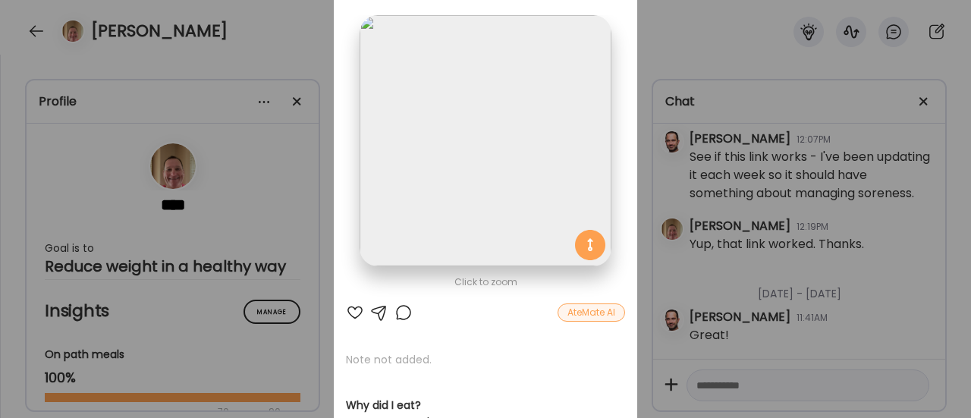
scroll to position [80, 0]
click at [394, 318] on div at bounding box center [403, 313] width 18 height 18
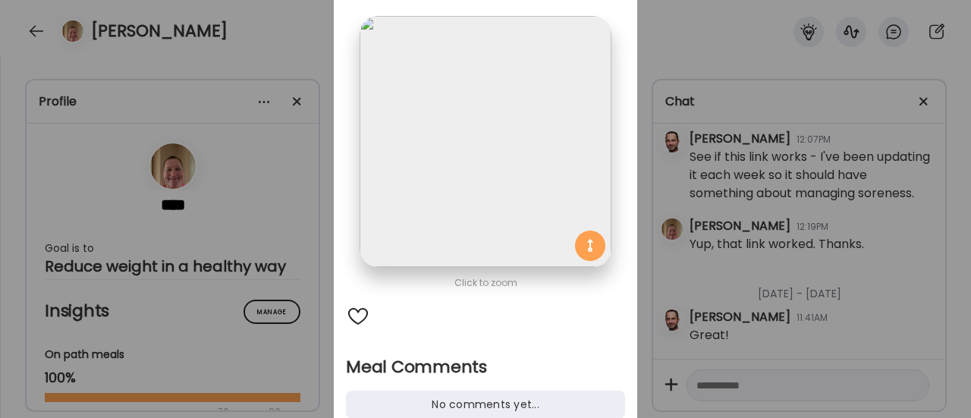
scroll to position [174, 0]
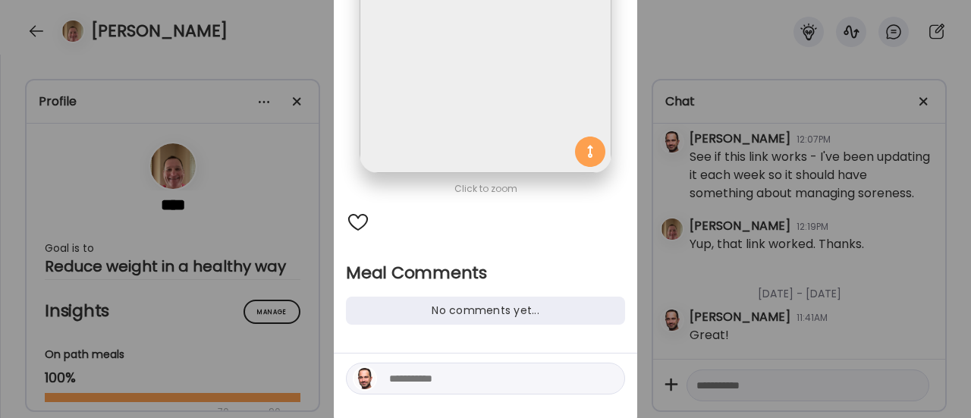
click at [399, 372] on textarea at bounding box center [491, 378] width 205 height 18
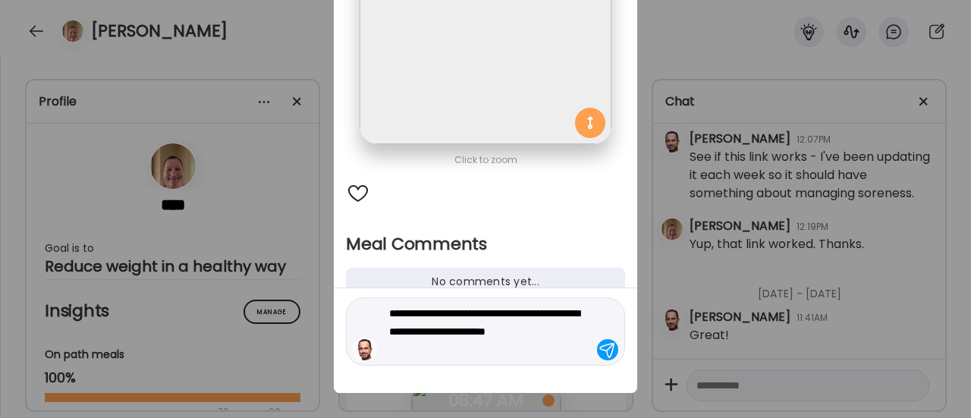
scroll to position [205, 0]
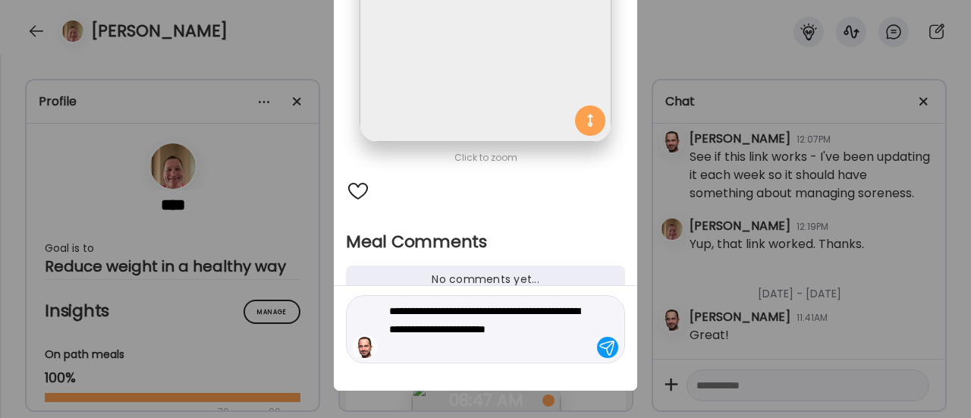
drag, startPoint x: 575, startPoint y: 328, endPoint x: 328, endPoint y: 292, distance: 249.1
click at [334, 292] on div "**********" at bounding box center [485, 338] width 303 height 105
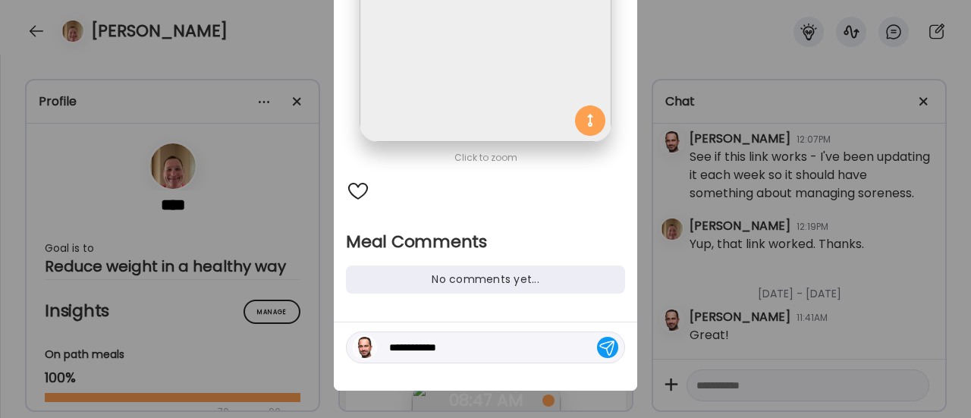
type textarea "**********"
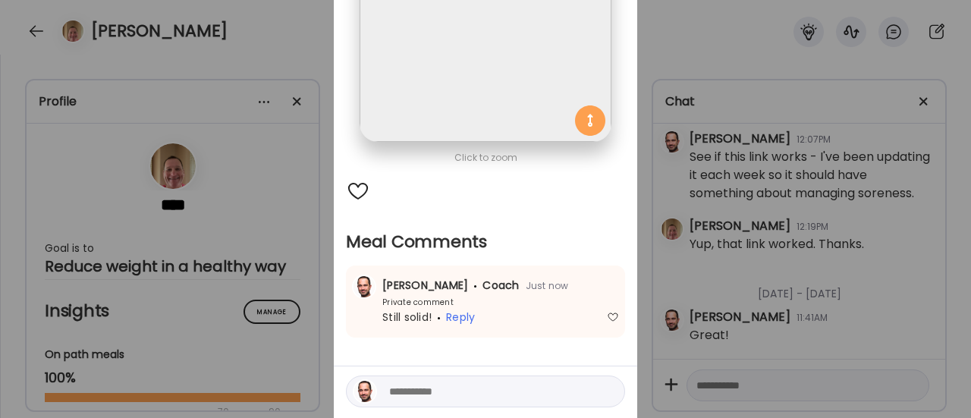
click at [281, 311] on div "Ate Coach Dashboard Wahoo! It’s official Take a moment to set up your Coach Pro…" at bounding box center [485, 209] width 971 height 418
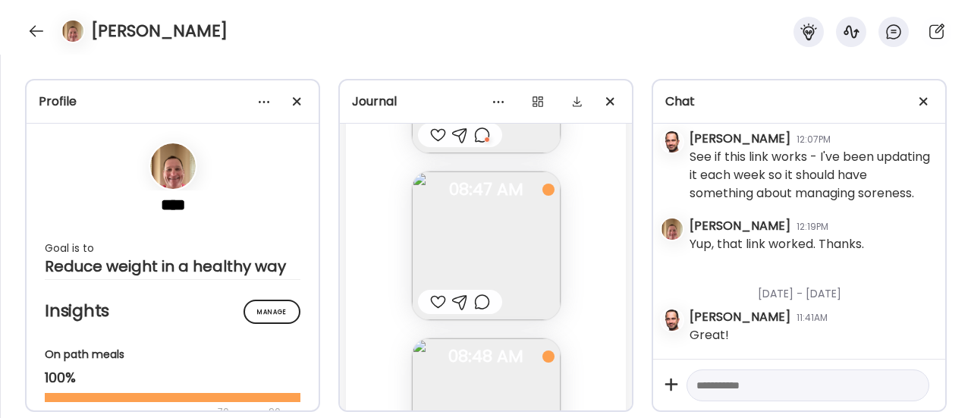
scroll to position [83188, 0]
click at [474, 319] on div at bounding box center [482, 312] width 16 height 18
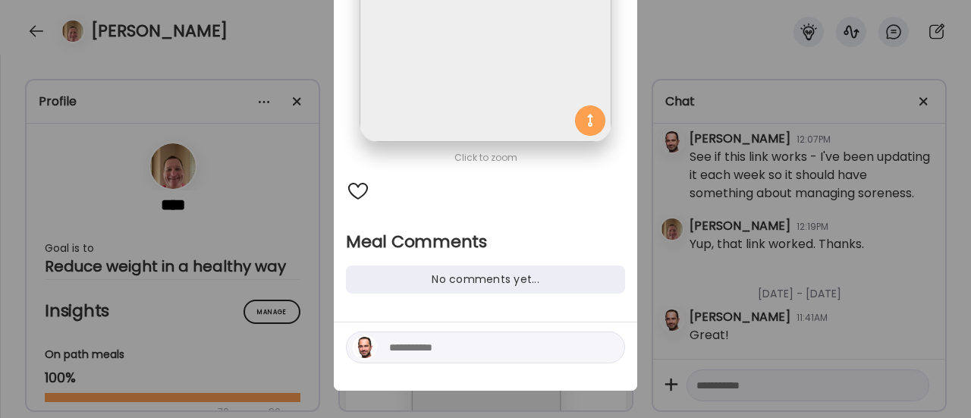
click at [413, 347] on textarea at bounding box center [491, 347] width 205 height 18
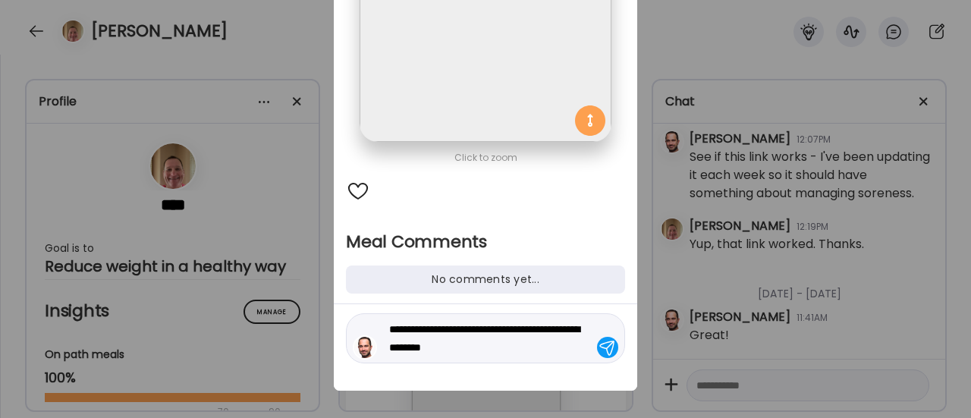
type textarea "**********"
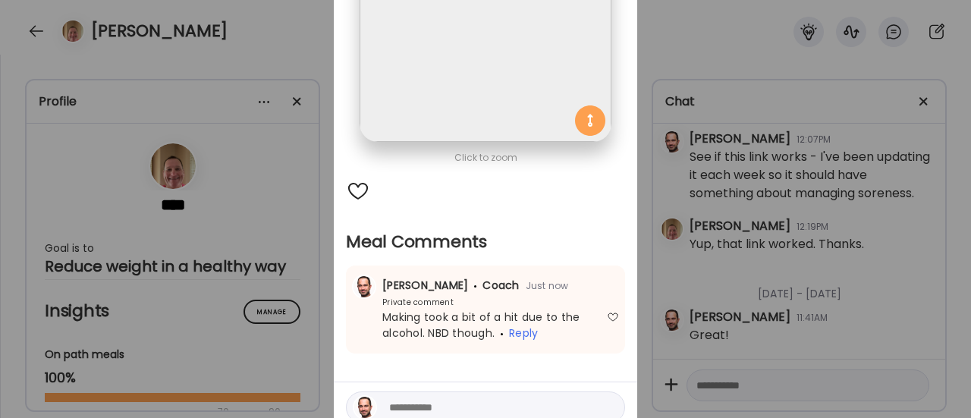
click at [314, 317] on div "Ate Coach Dashboard Wahoo! It’s official Take a moment to set up your Coach Pro…" at bounding box center [485, 209] width 971 height 418
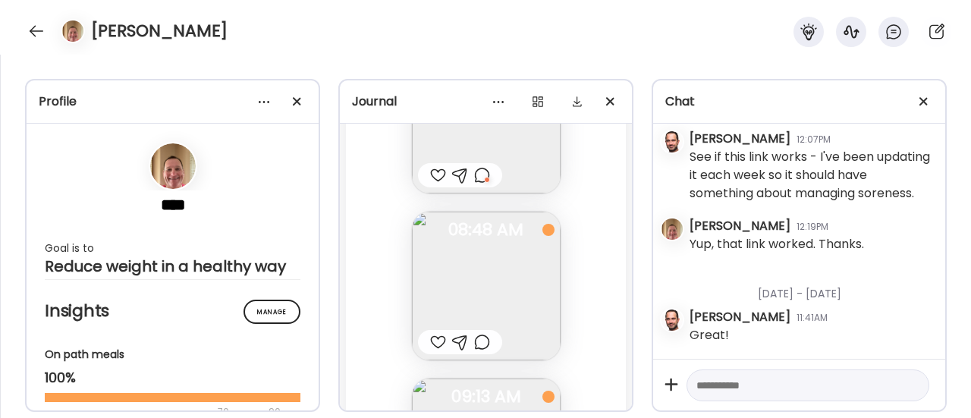
scroll to position [83325, 0]
click at [432, 341] on div at bounding box center [438, 343] width 16 height 18
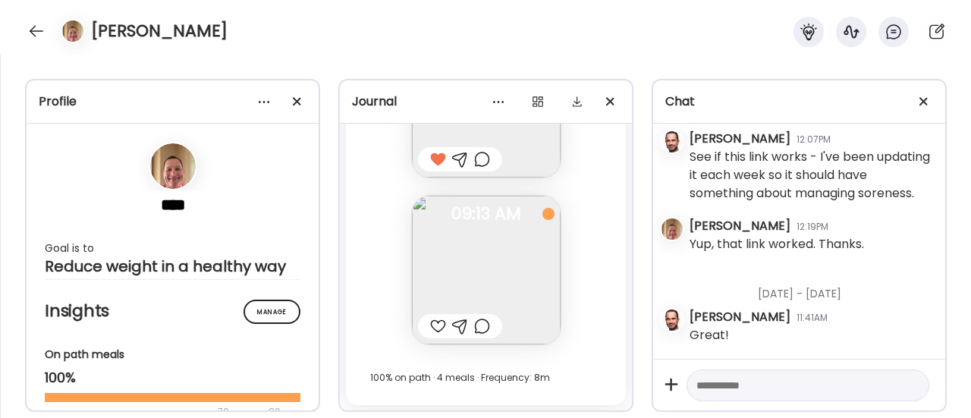
click at [476, 325] on div at bounding box center [482, 326] width 16 height 18
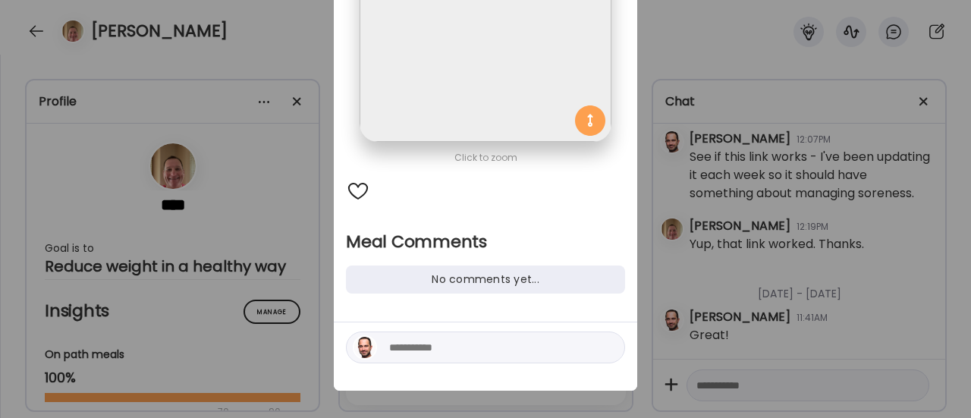
click at [436, 350] on textarea at bounding box center [491, 347] width 205 height 18
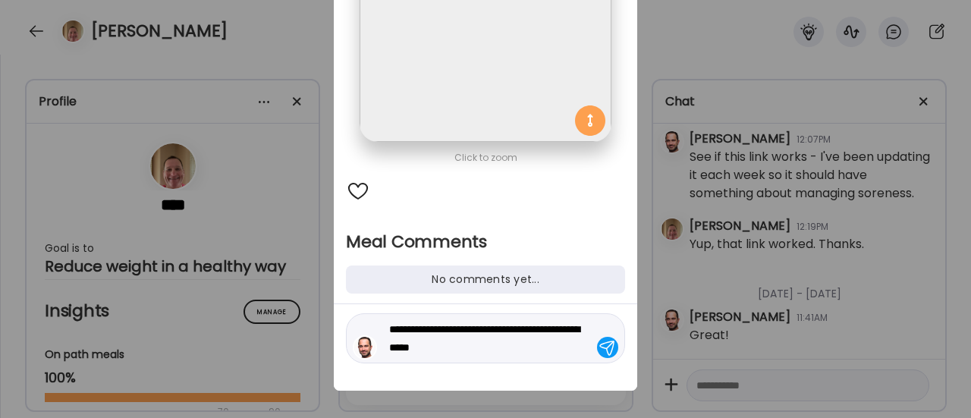
type textarea "**********"
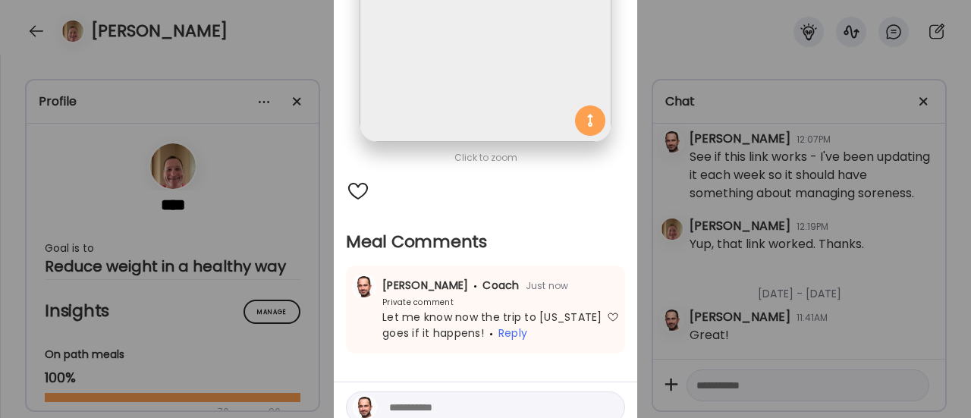
click at [293, 224] on div "Ate Coach Dashboard Wahoo! It’s official Take a moment to set up your Coach Pro…" at bounding box center [485, 209] width 971 height 418
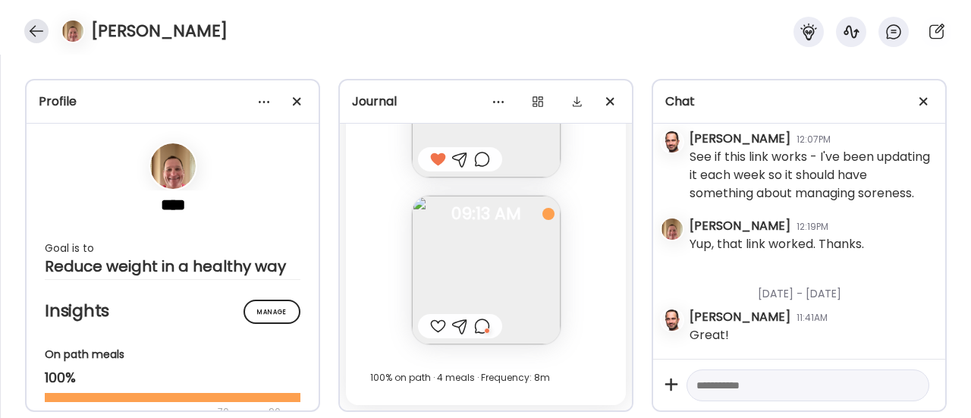
click at [32, 30] on div at bounding box center [36, 31] width 24 height 24
